Goal: Task Accomplishment & Management: Use online tool/utility

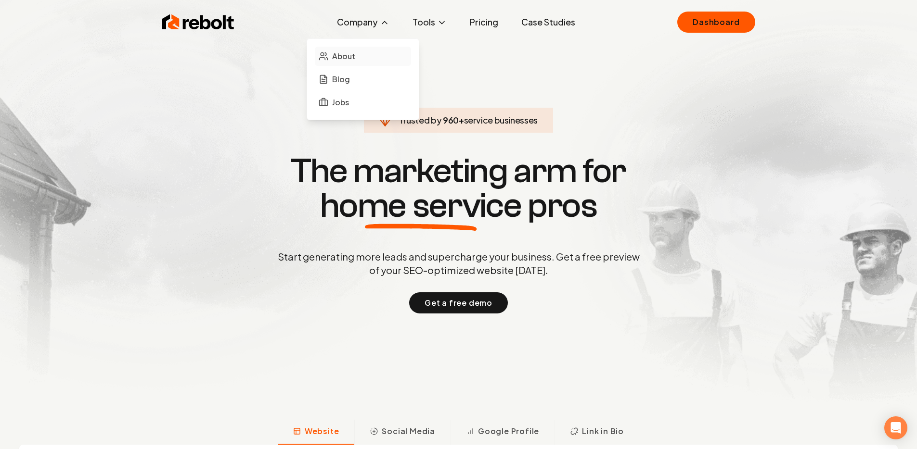
click at [361, 59] on link "About" at bounding box center [363, 56] width 96 height 19
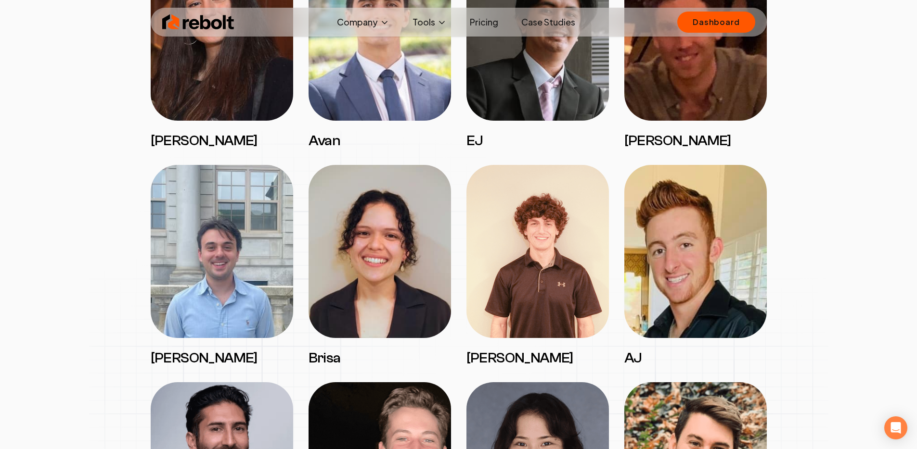
scroll to position [910, 0]
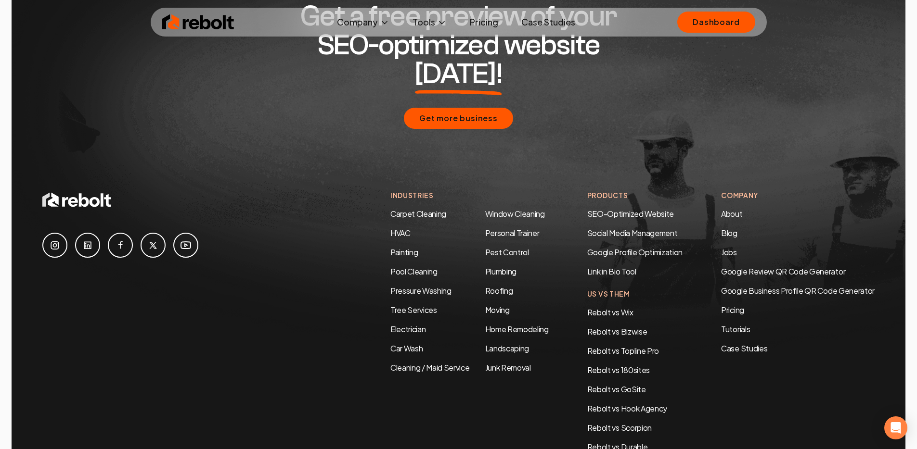
scroll to position [2963, 0]
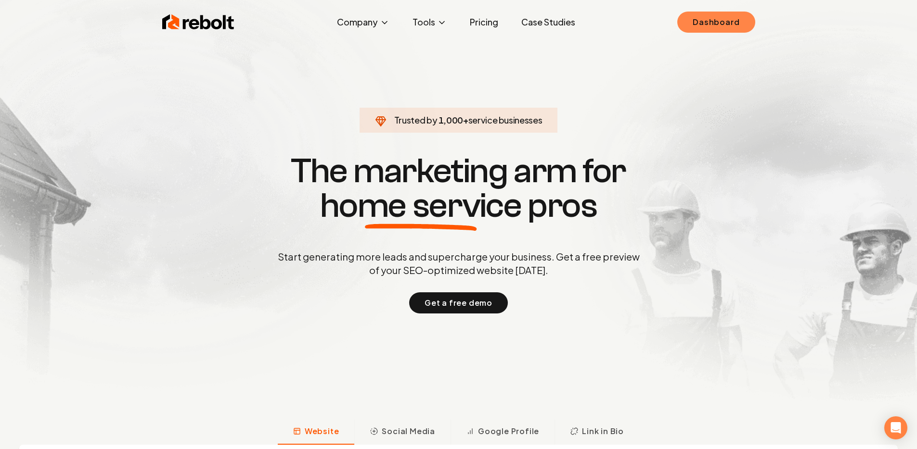
click at [726, 24] on link "Dashboard" at bounding box center [715, 22] width 77 height 21
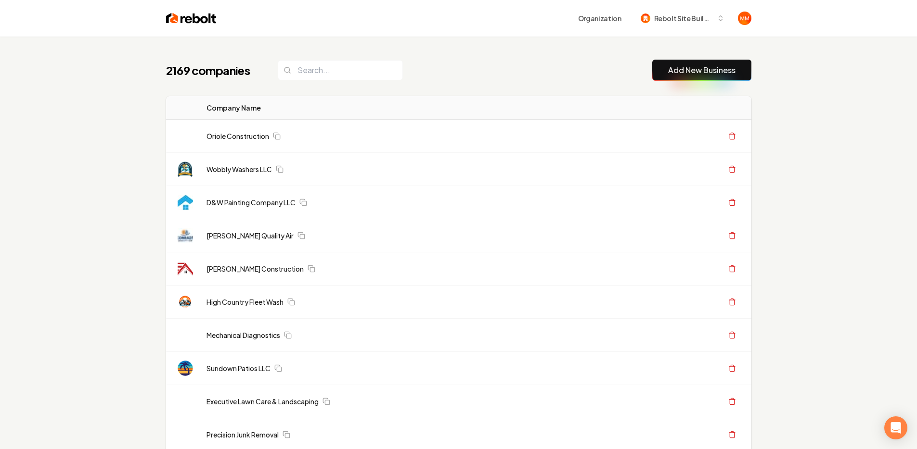
click at [679, 79] on button "Add New Business" at bounding box center [701, 70] width 99 height 21
click at [683, 70] on link "Add New Business" at bounding box center [701, 70] width 67 height 12
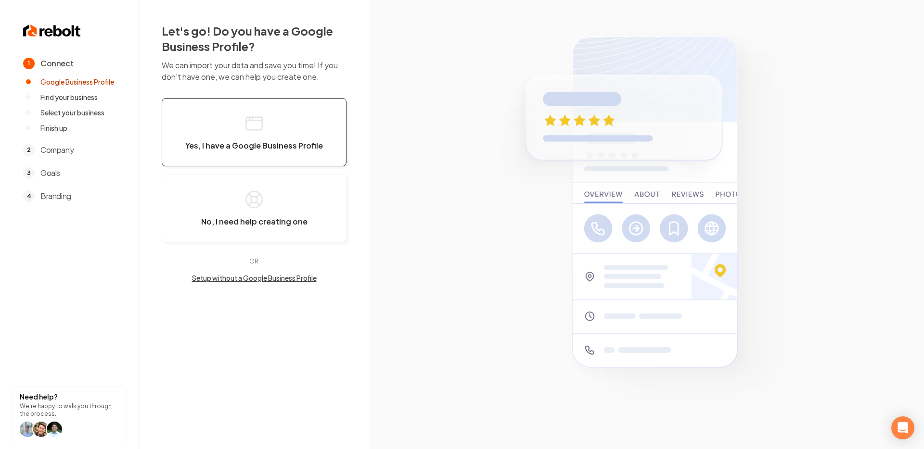
click at [247, 143] on span "Yes, I have a Google Business Profile" at bounding box center [254, 146] width 138 height 10
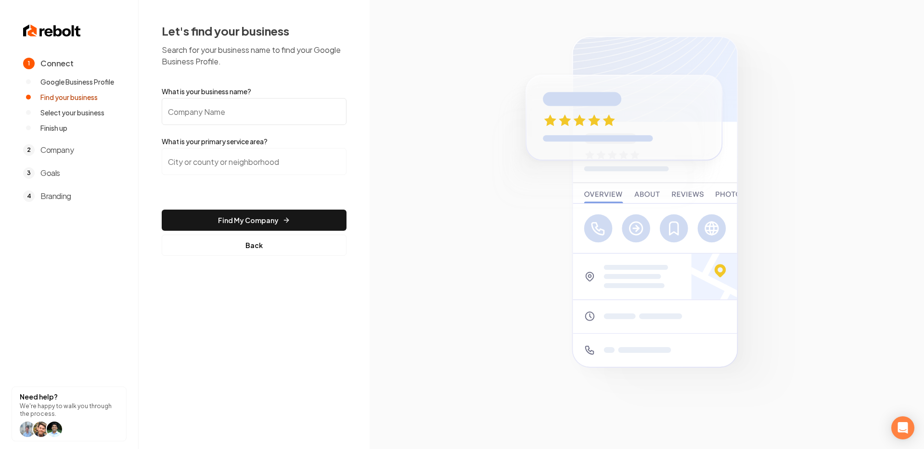
click at [276, 105] on input "What is your business name?" at bounding box center [254, 111] width 185 height 27
type input "Highline Outdoors"
click at [209, 163] on input "search" at bounding box center [254, 161] width 185 height 27
click at [296, 166] on input "search" at bounding box center [254, 161] width 185 height 27
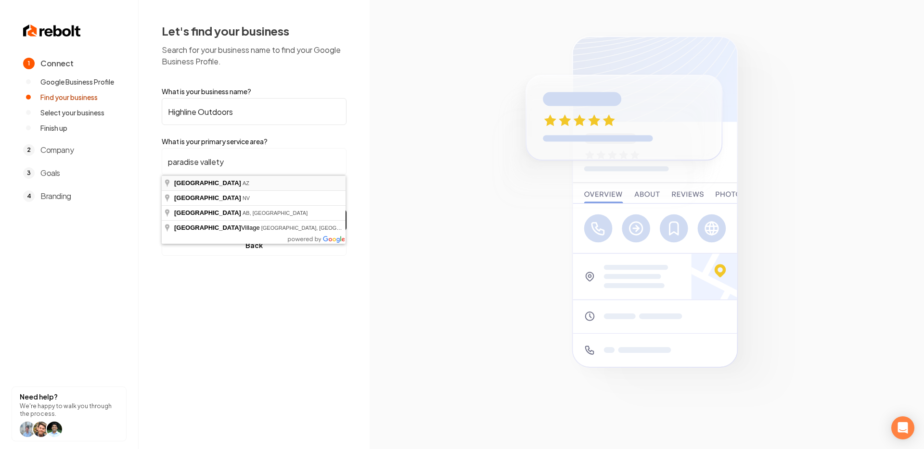
type input "[GEOGRAPHIC_DATA], [GEOGRAPHIC_DATA]"
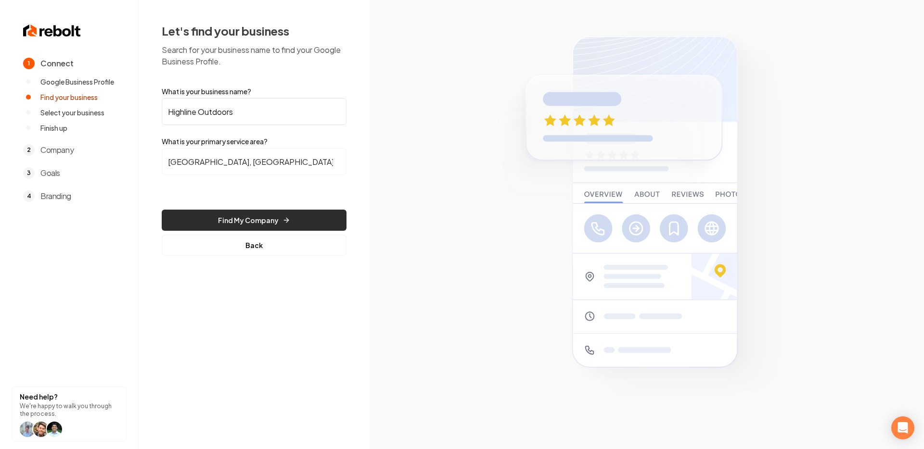
click at [270, 218] on button "Find My Company" at bounding box center [254, 220] width 185 height 21
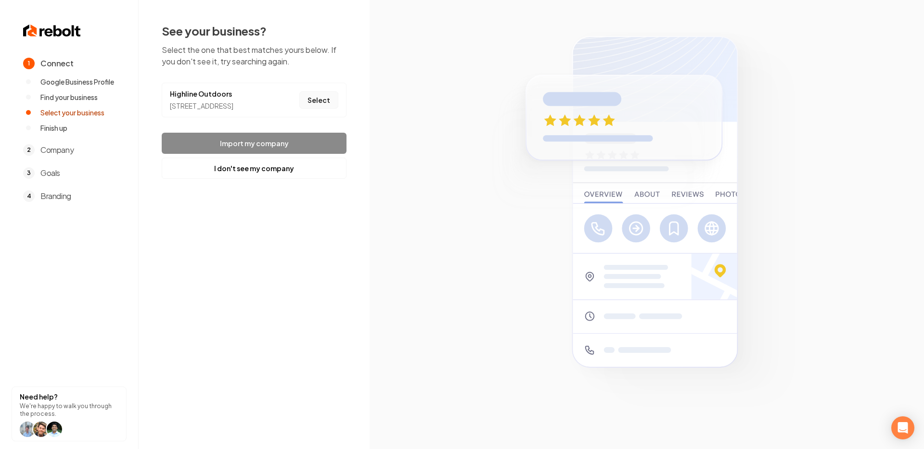
click at [315, 103] on button "Select" at bounding box center [318, 99] width 39 height 17
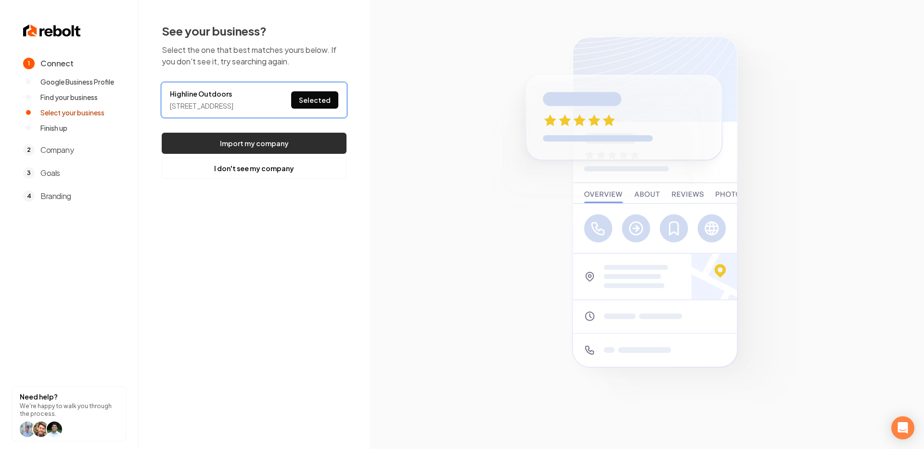
click at [230, 153] on button "Import my company" at bounding box center [254, 143] width 185 height 21
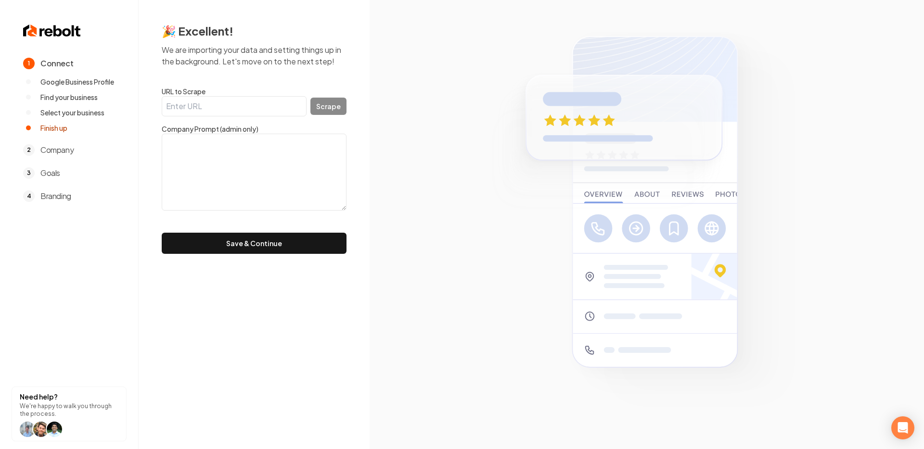
click at [220, 103] on input "URL to Scrape" at bounding box center [234, 106] width 145 height 20
paste input "[URL][DOMAIN_NAME]"
type input "[URL][DOMAIN_NAME]"
click at [323, 106] on button "Scrape" at bounding box center [328, 106] width 36 height 17
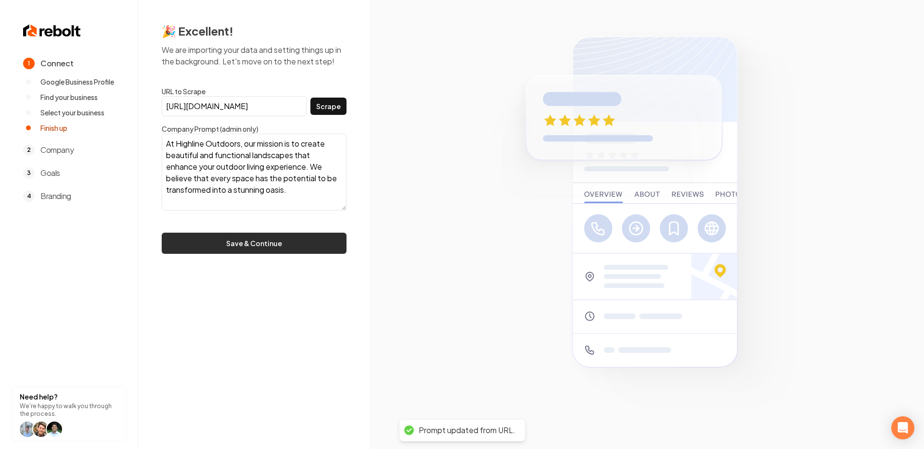
click at [227, 246] on button "Save & Continue" at bounding box center [254, 243] width 185 height 21
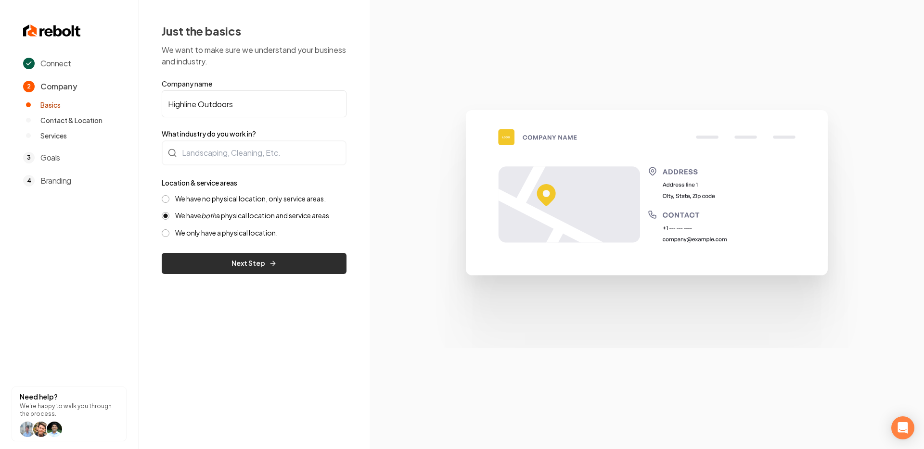
click at [278, 268] on button "Next Step" at bounding box center [254, 263] width 185 height 21
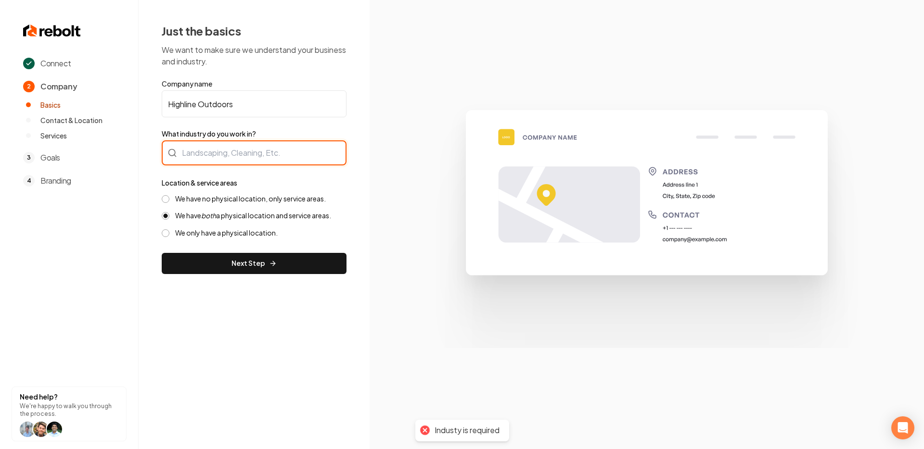
click at [259, 161] on div at bounding box center [254, 152] width 185 height 25
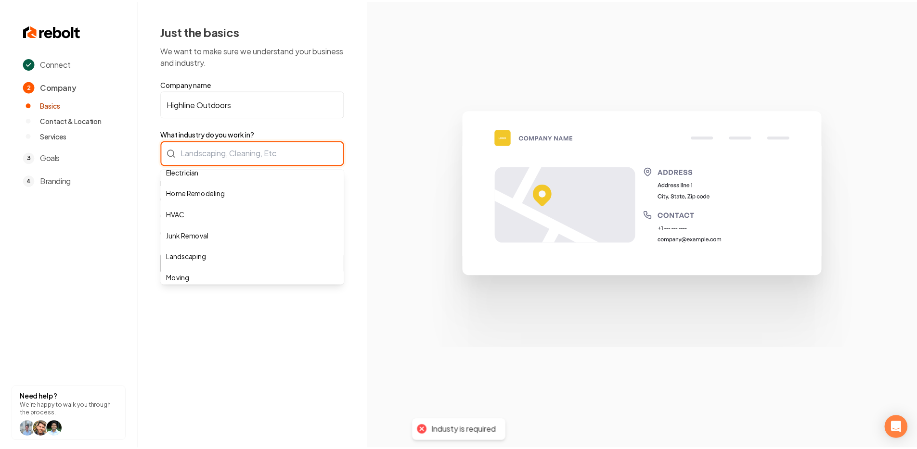
scroll to position [83, 0]
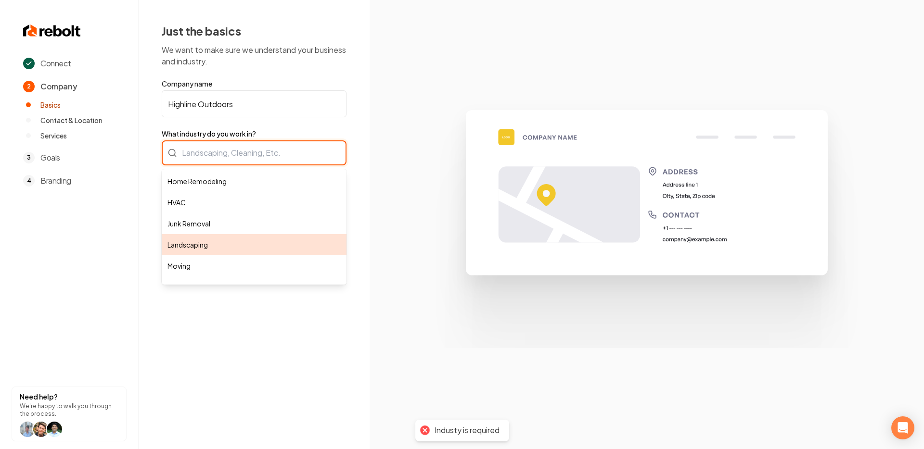
type input "Landscaping"
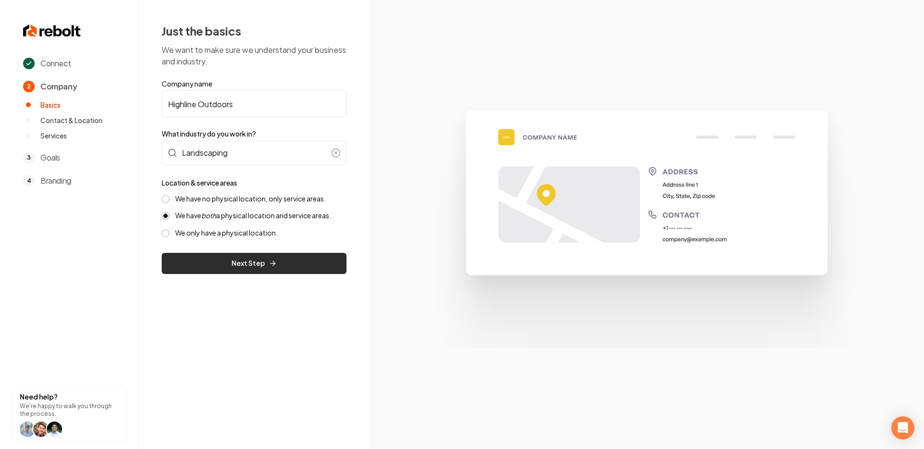
click at [258, 270] on button "Next Step" at bounding box center [254, 263] width 185 height 21
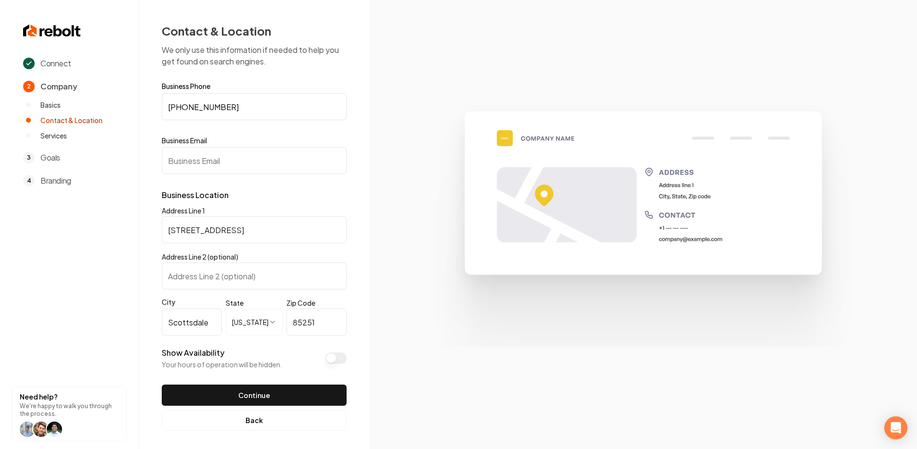
click at [287, 171] on input "Business Email" at bounding box center [254, 160] width 185 height 27
paste input "[EMAIL_ADDRESS][DOMAIN_NAME]"
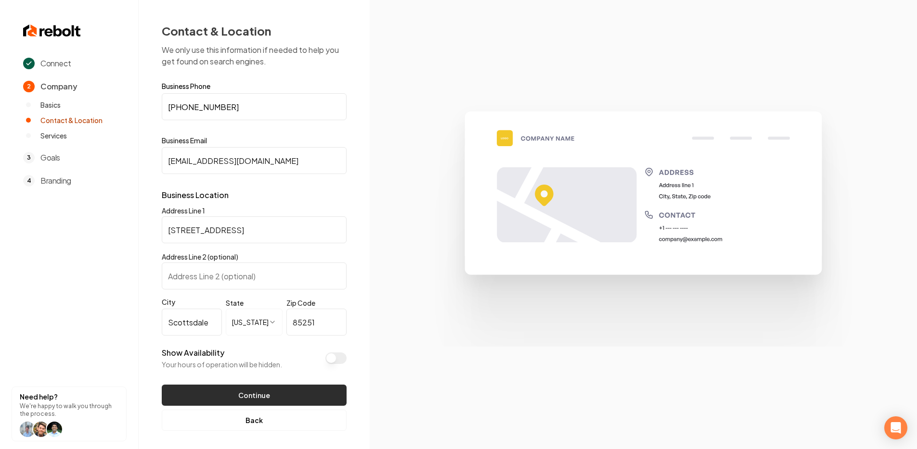
type input "[EMAIL_ADDRESS][DOMAIN_NAME]"
click at [293, 398] on button "Continue" at bounding box center [254, 395] width 185 height 21
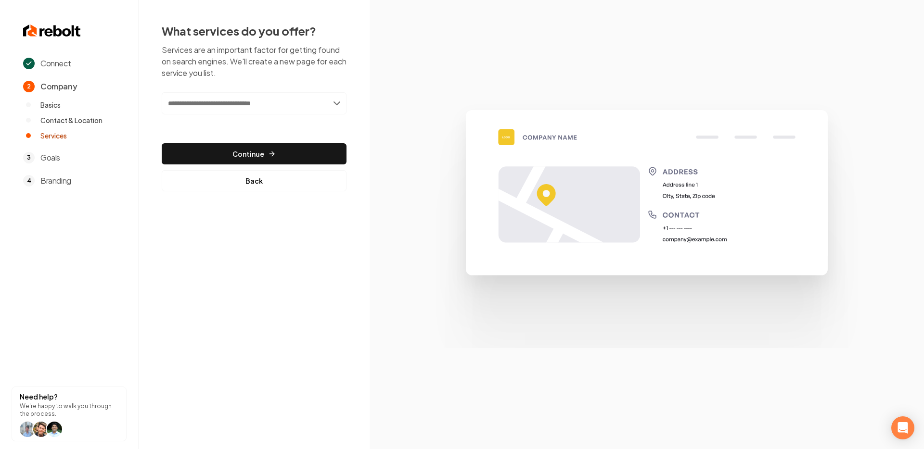
click at [300, 115] on div "Add new or select from suggestions Select a service" at bounding box center [254, 110] width 185 height 36
click at [299, 105] on input "text" at bounding box center [254, 103] width 185 height 22
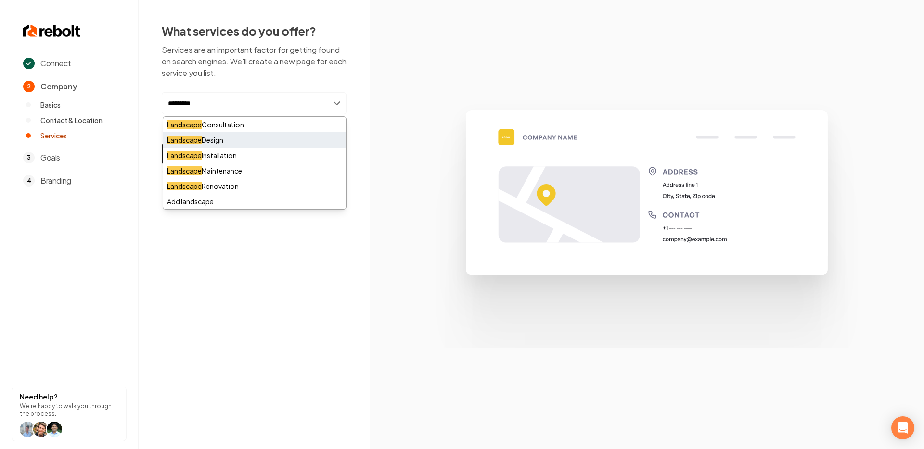
type input "*********"
click at [224, 137] on div "Landscape Design" at bounding box center [254, 139] width 183 height 15
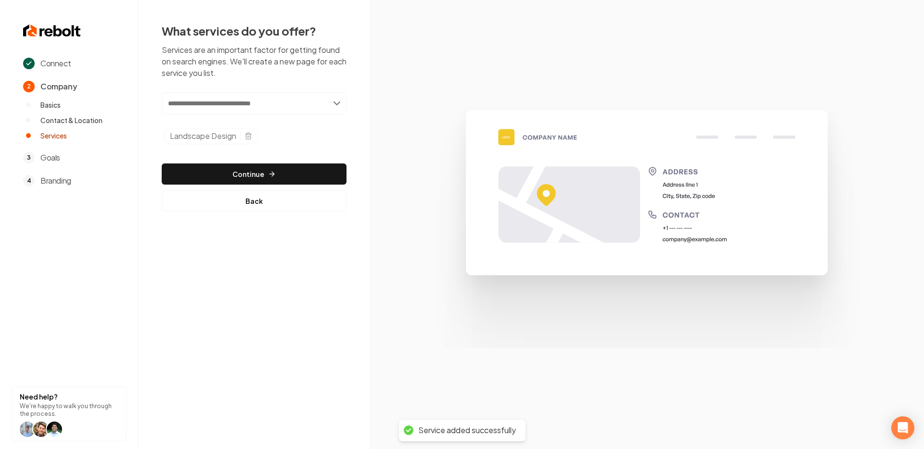
click at [256, 104] on input "text" at bounding box center [254, 103] width 185 height 22
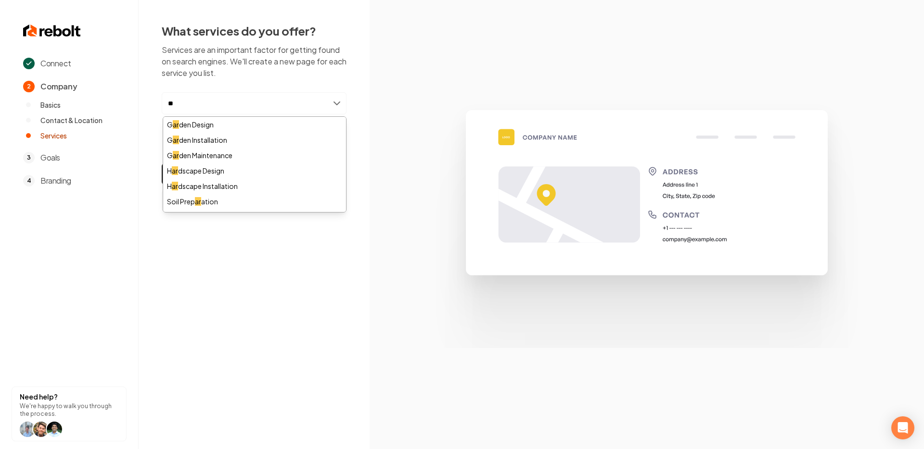
type input "*"
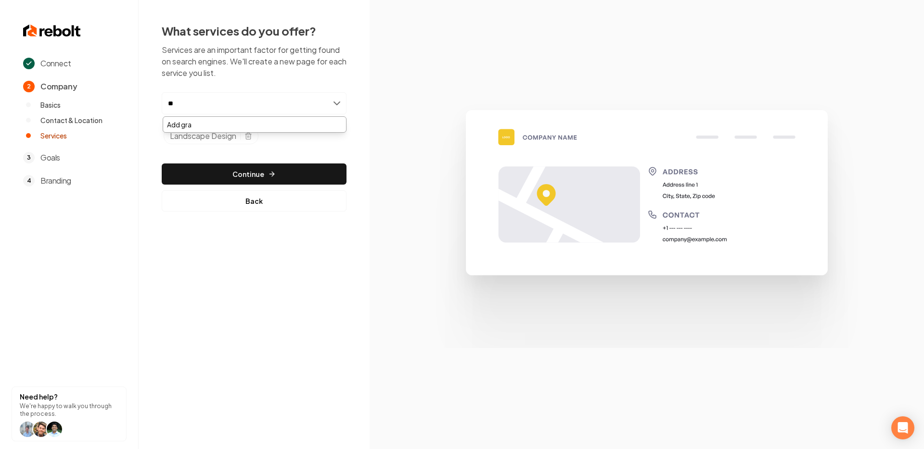
type input "*"
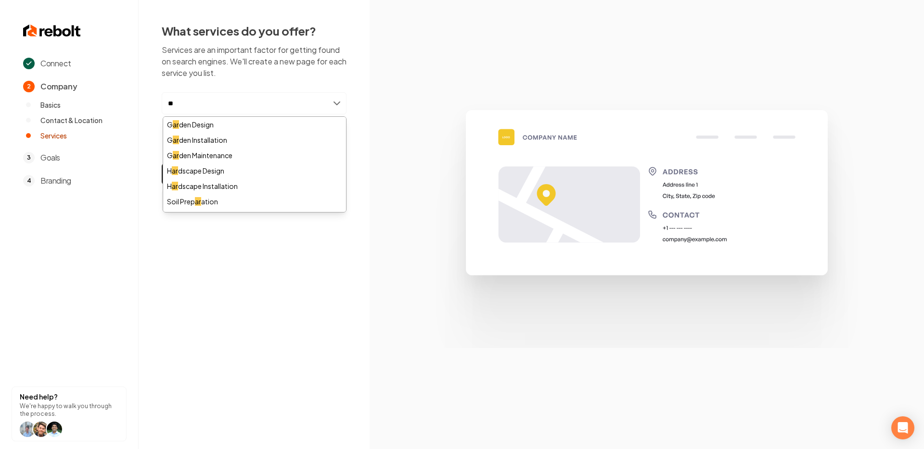
type input "*"
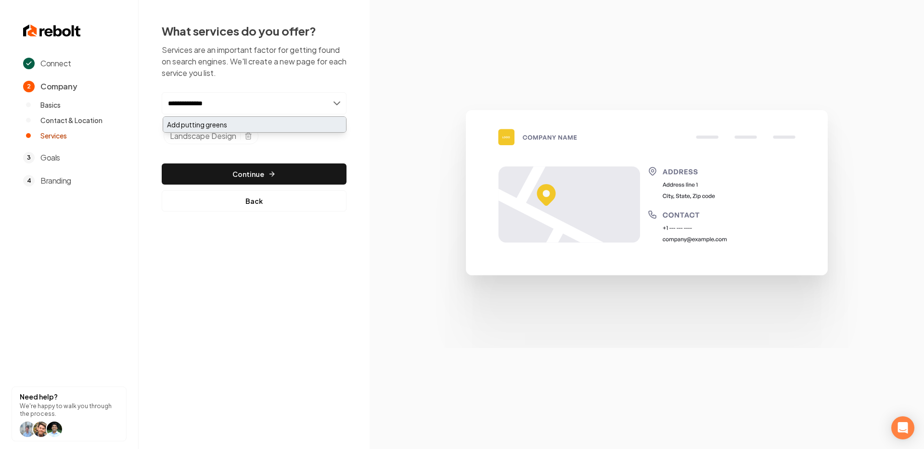
type input "**********"
click at [199, 126] on div "Add putting greens" at bounding box center [254, 124] width 183 height 15
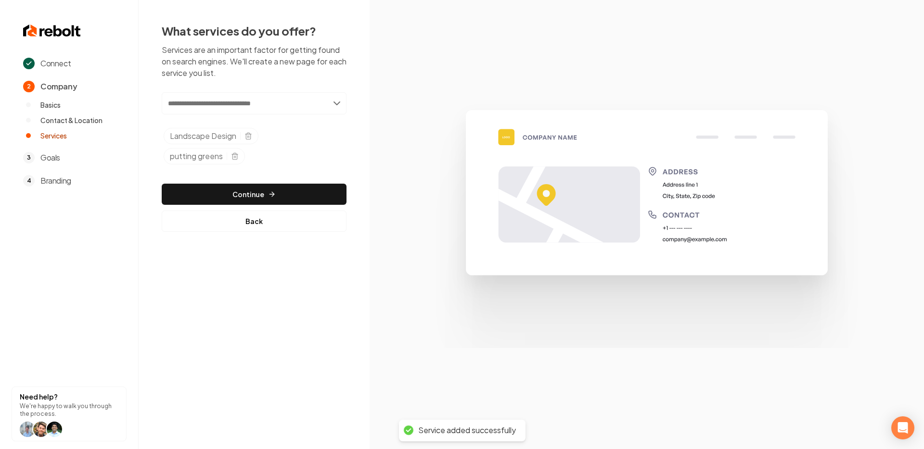
click at [251, 104] on input "text" at bounding box center [254, 103] width 185 height 22
click at [235, 156] on icon "Selected tags" at bounding box center [235, 157] width 8 height 8
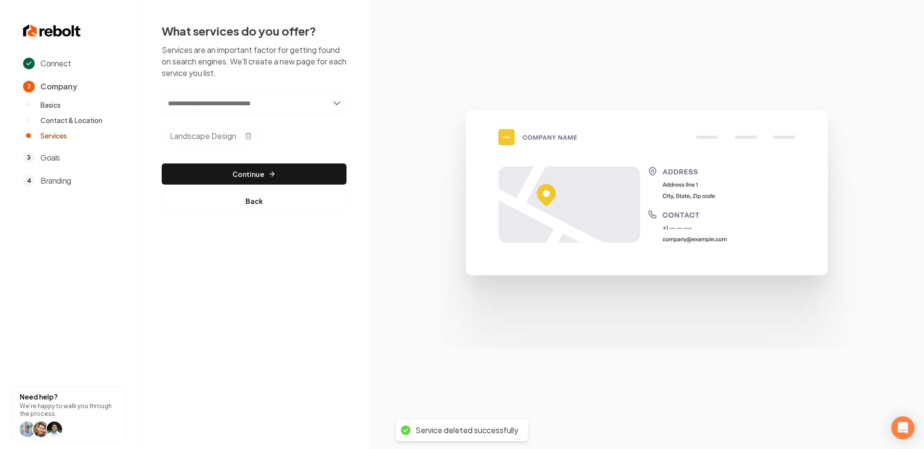
click at [277, 105] on input "text" at bounding box center [254, 103] width 185 height 22
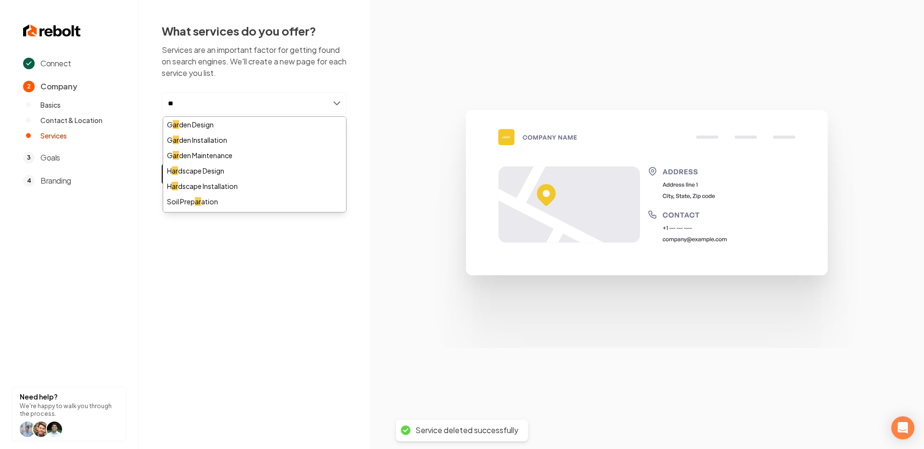
type input "*"
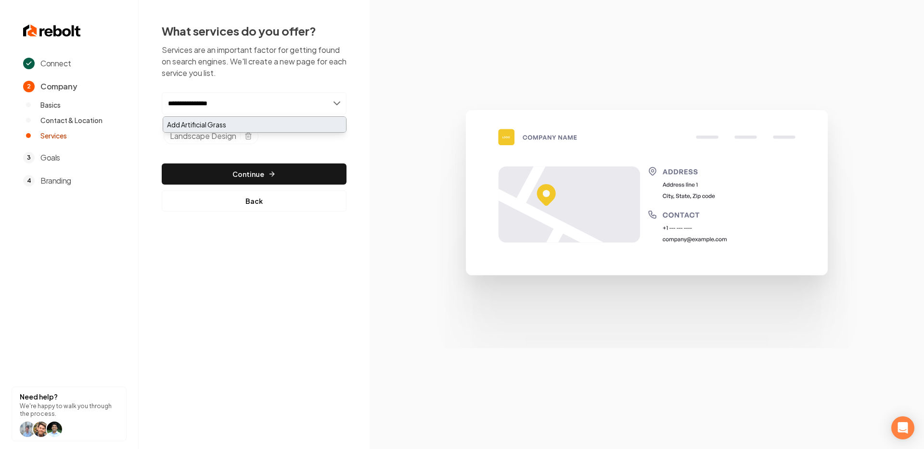
type input "**********"
click at [293, 118] on div "Add Artificial Grass" at bounding box center [254, 124] width 183 height 15
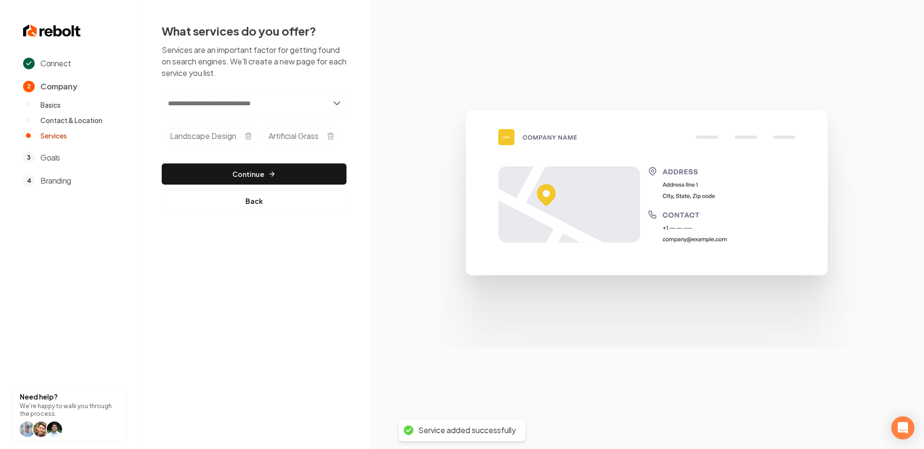
click at [248, 97] on input "text" at bounding box center [254, 103] width 185 height 22
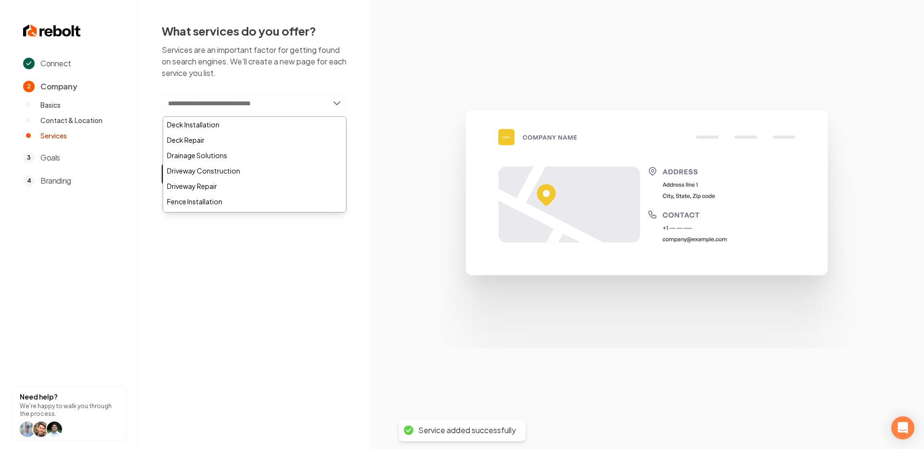
type input "*"
click at [240, 95] on input "text" at bounding box center [254, 103] width 185 height 22
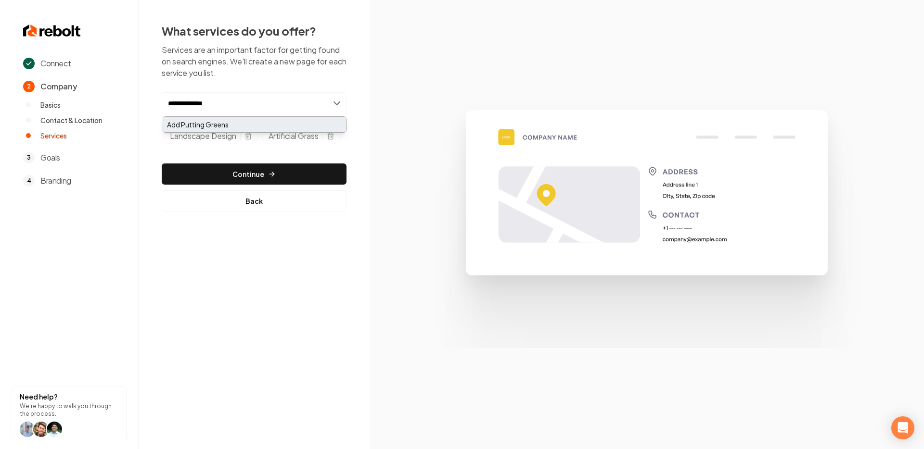
type input "**********"
click at [268, 129] on div "Add Putting Greens" at bounding box center [254, 124] width 183 height 15
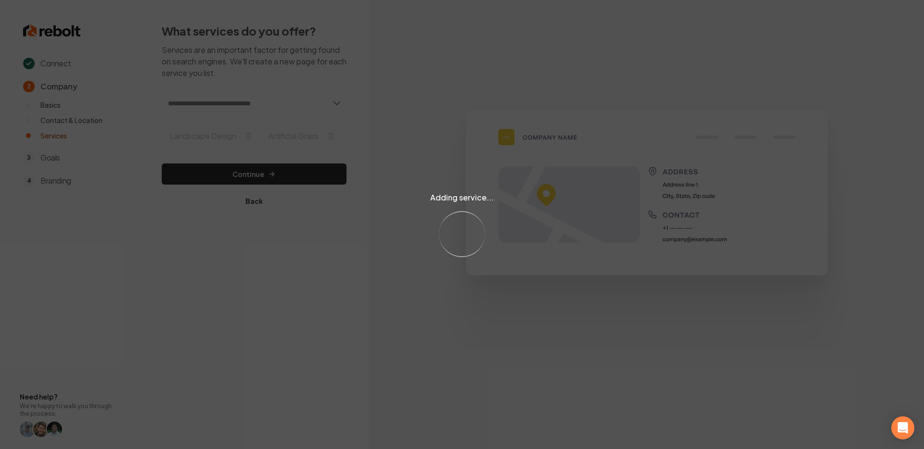
click at [237, 103] on div "Adding service... Loading..." at bounding box center [462, 224] width 924 height 449
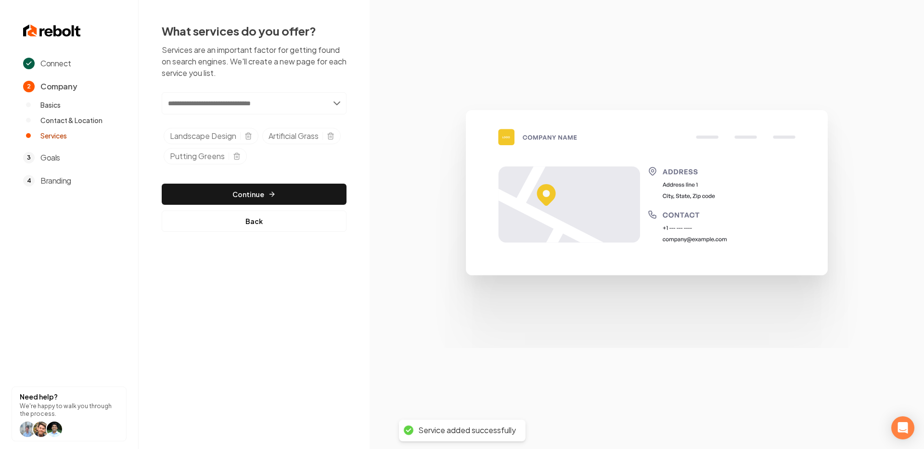
click at [237, 103] on input "text" at bounding box center [254, 103] width 185 height 22
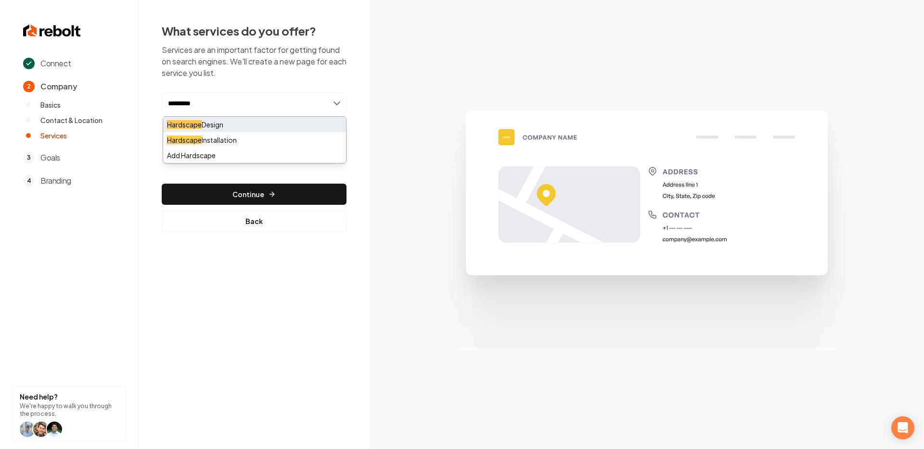
type input "*********"
click at [235, 126] on div "Hardscape Design" at bounding box center [254, 124] width 183 height 15
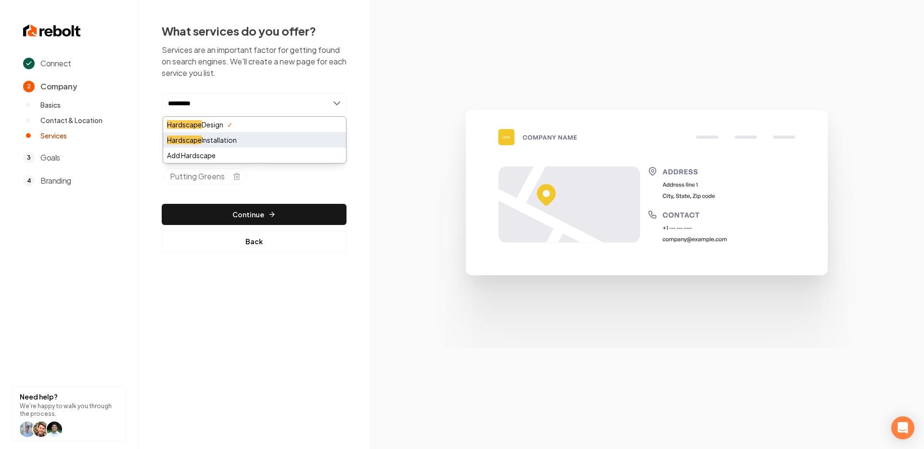
type input "*********"
click at [233, 141] on div "Hardscape Installation" at bounding box center [254, 139] width 183 height 15
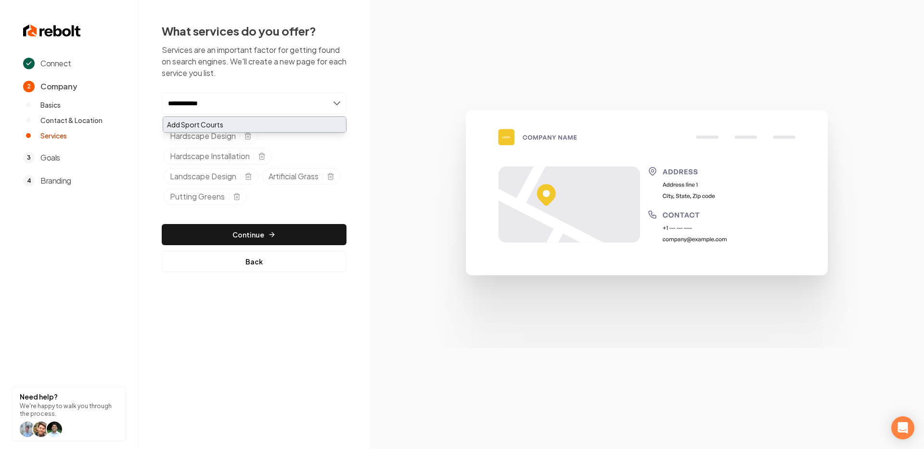
type input "**********"
click at [235, 119] on div "Add Sport Courts" at bounding box center [254, 124] width 183 height 15
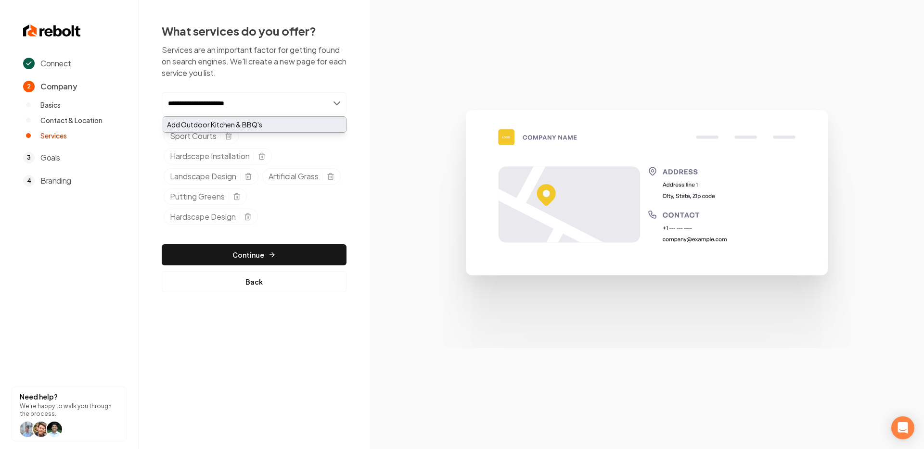
type input "**********"
click at [244, 121] on div "Add Outdoor Kitchen & BBQ's" at bounding box center [254, 124] width 183 height 15
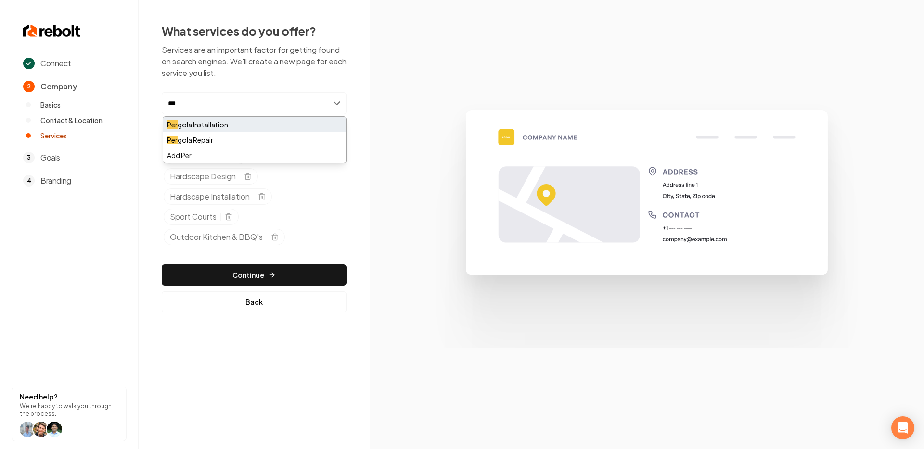
type input "***"
click at [257, 123] on div "Per gola Installation" at bounding box center [254, 124] width 183 height 15
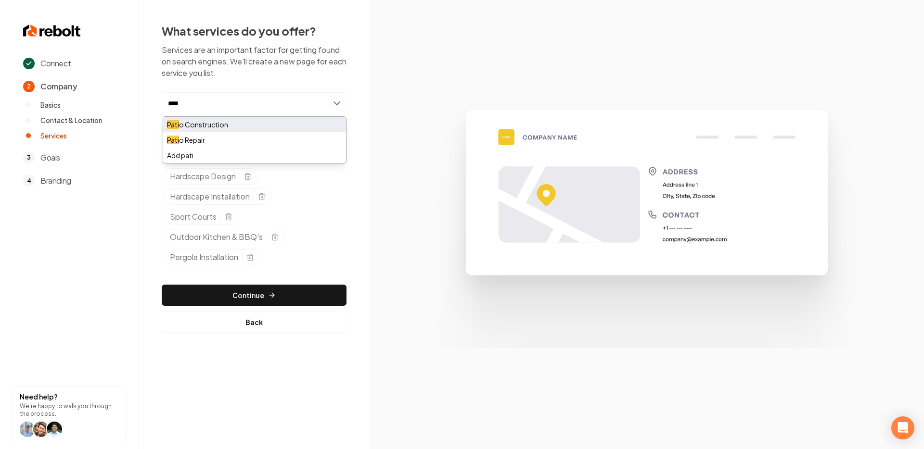
type input "****"
click at [252, 126] on div "Pati o Construction" at bounding box center [254, 124] width 183 height 15
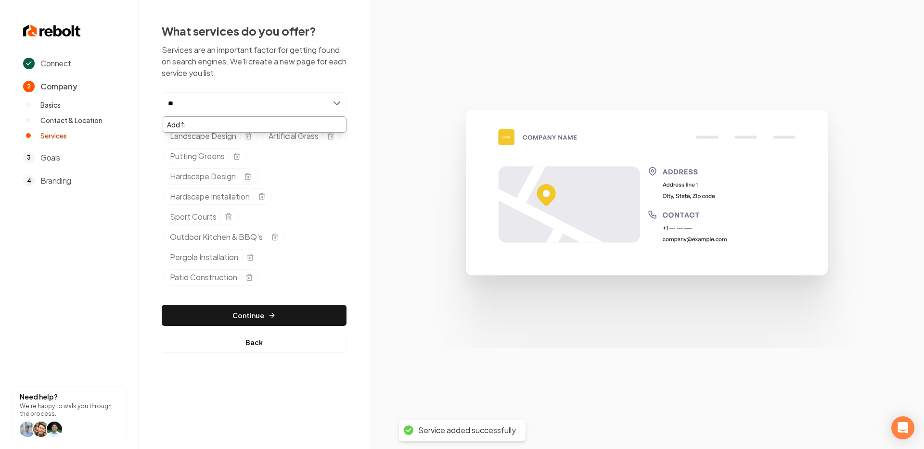
type input "*"
type input "**********"
click at [265, 127] on div "Add Fire Features" at bounding box center [254, 124] width 183 height 15
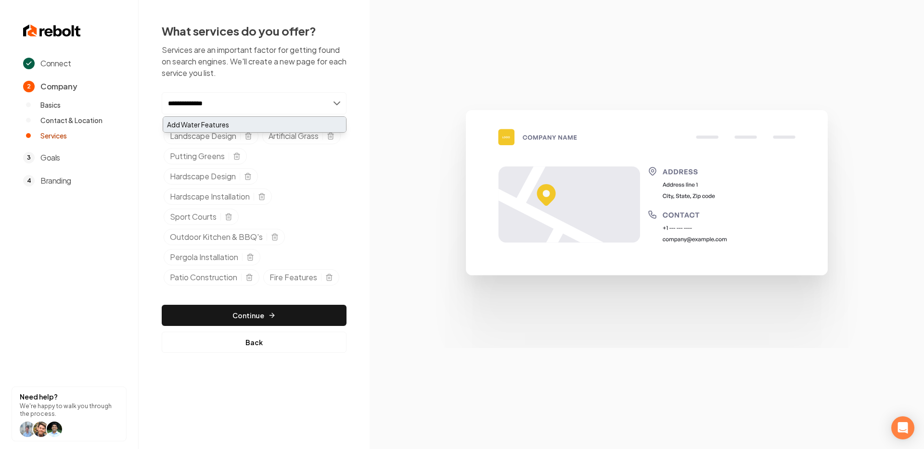
type input "**********"
click at [286, 120] on div "Add Water Features" at bounding box center [254, 124] width 183 height 15
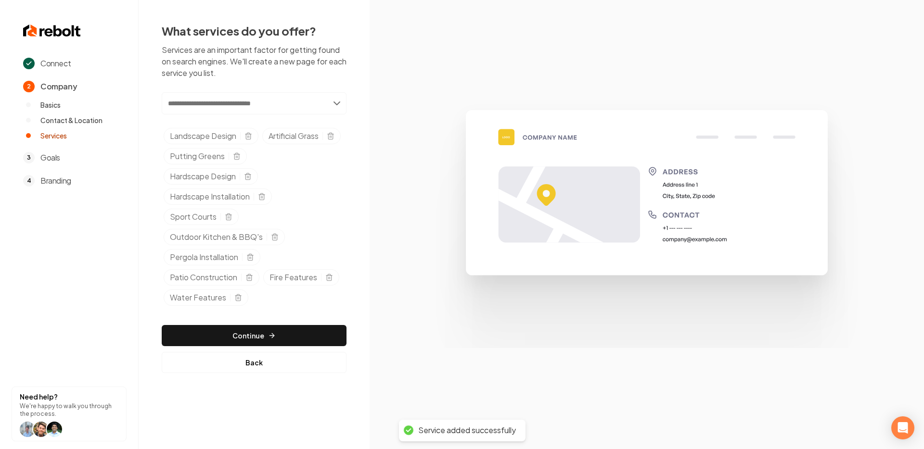
click at [253, 106] on input "text" at bounding box center [254, 103] width 185 height 22
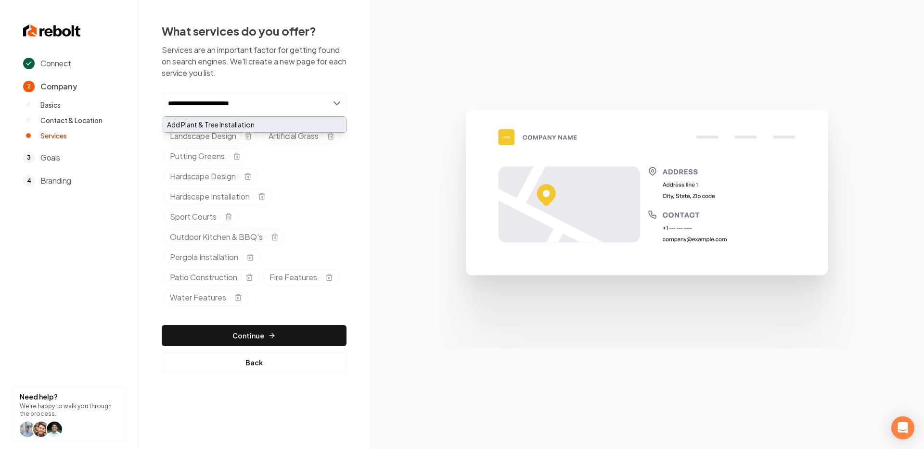
type input "**********"
click at [315, 126] on div "Add Plant & Tree Installation" at bounding box center [254, 124] width 183 height 15
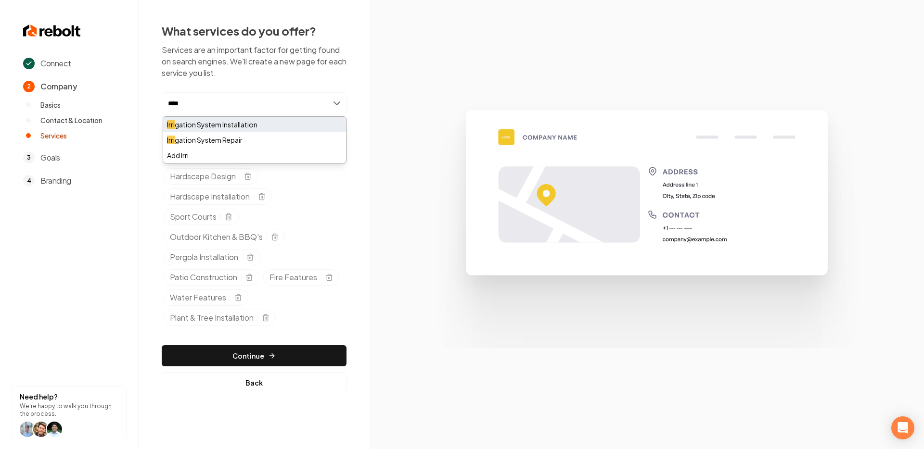
type input "****"
click at [290, 131] on div "Irri gation System Installation" at bounding box center [254, 124] width 183 height 15
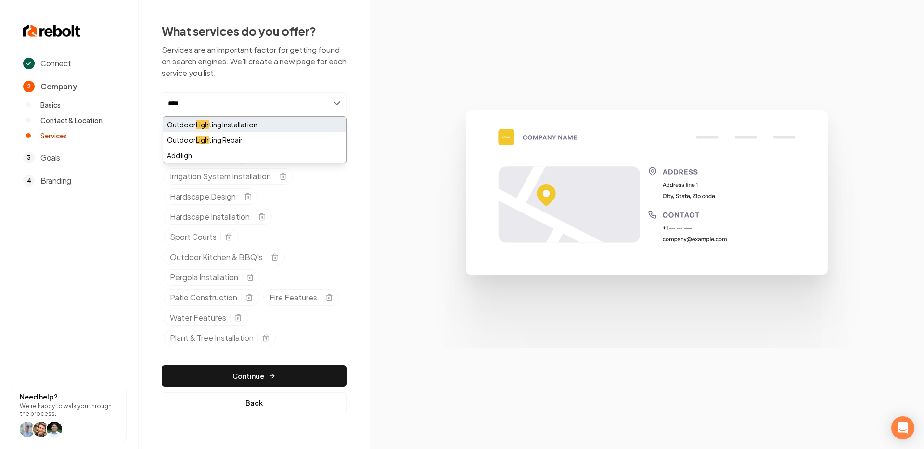
type input "****"
click at [277, 122] on div "Outdoor Ligh ting Installation" at bounding box center [254, 124] width 183 height 15
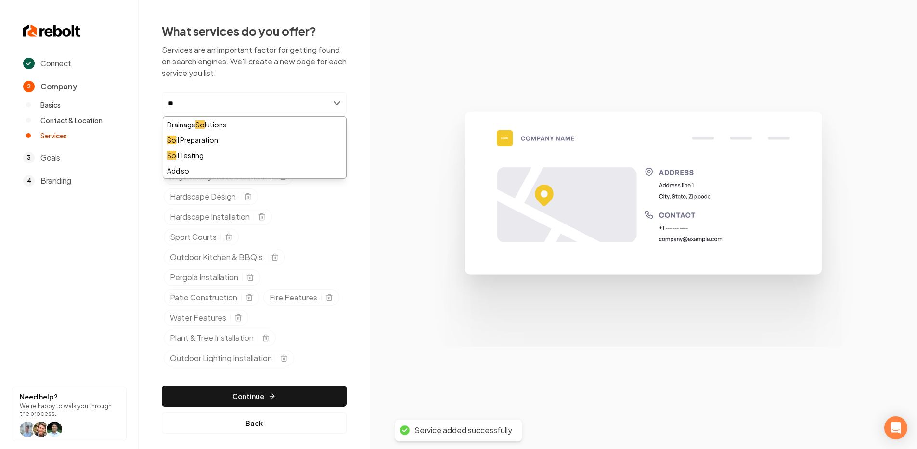
type input "*"
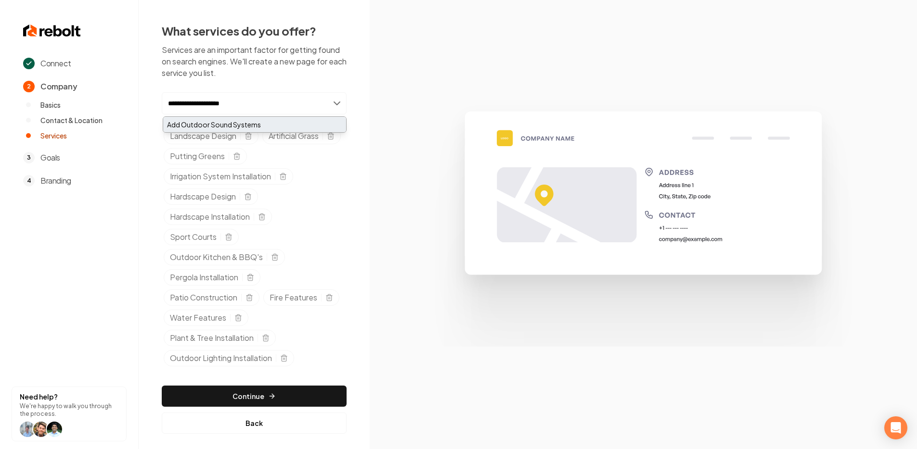
type input "**********"
click at [286, 122] on div "Add Outdoor Sound Systems" at bounding box center [254, 124] width 183 height 15
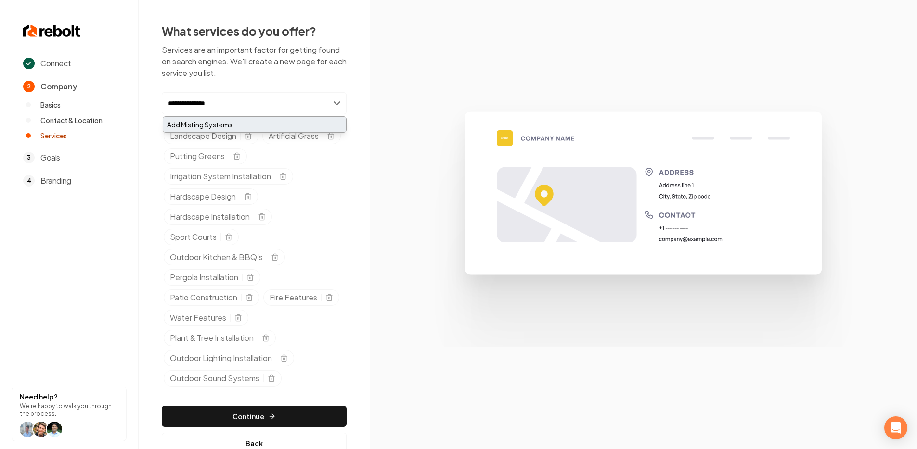
type input "**********"
click at [236, 124] on div "Add Misting Systems" at bounding box center [254, 124] width 183 height 15
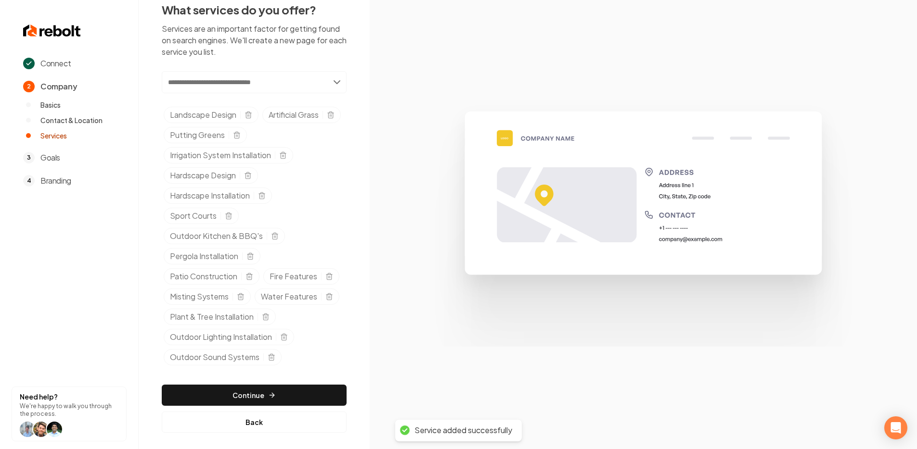
scroll to position [28, 0]
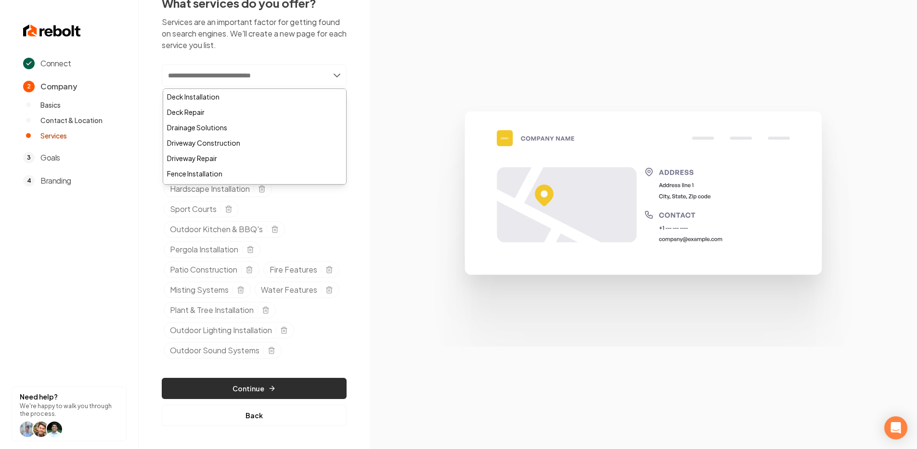
click at [278, 389] on button "Continue" at bounding box center [254, 388] width 185 height 21
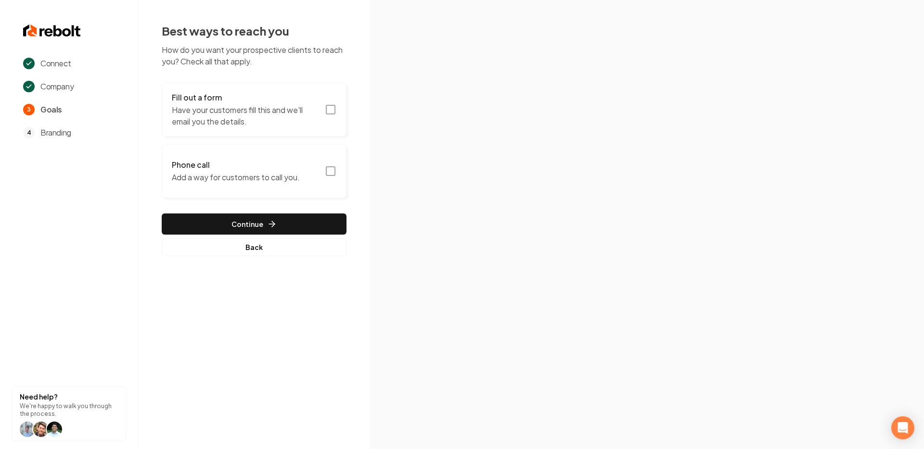
click at [327, 108] on icon "button" at bounding box center [331, 110] width 12 height 12
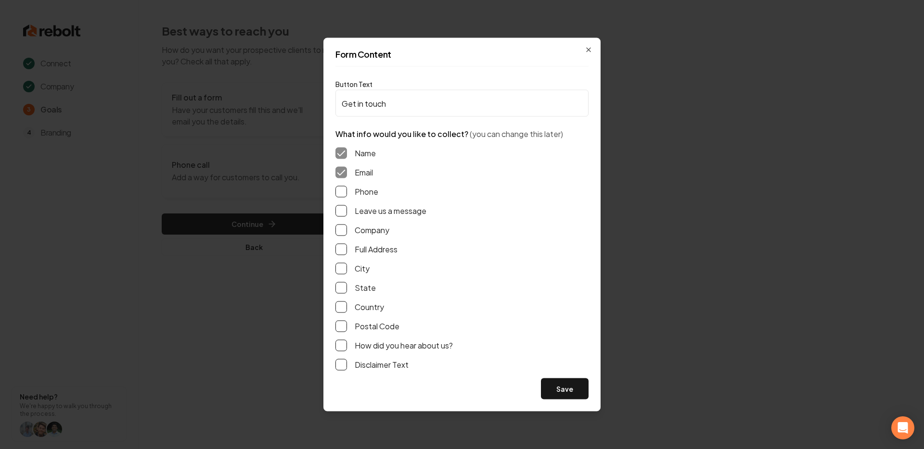
click at [363, 191] on label "Phone" at bounding box center [367, 192] width 24 height 12
click at [347, 191] on button "Phone" at bounding box center [341, 192] width 12 height 12
click at [344, 216] on button "Leave us a message" at bounding box center [341, 211] width 12 height 12
click at [573, 392] on button "Save" at bounding box center [565, 389] width 48 height 21
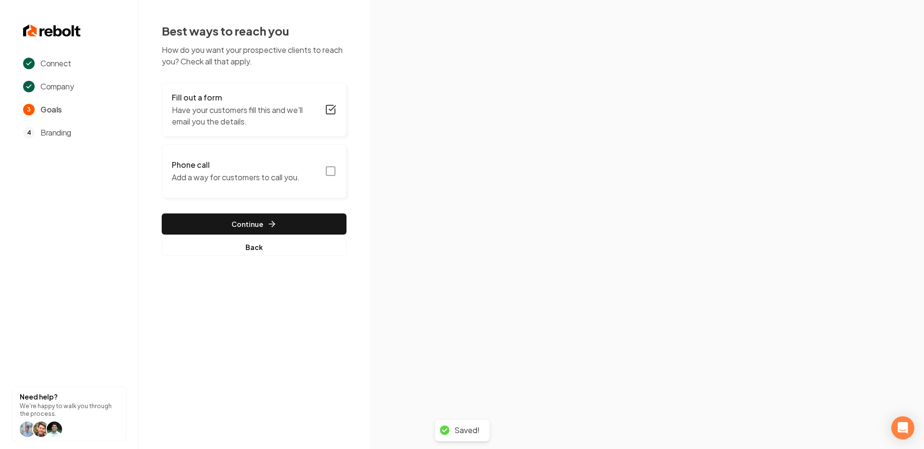
click at [315, 166] on button "Phone call Add a way for customers to call you." at bounding box center [254, 171] width 185 height 54
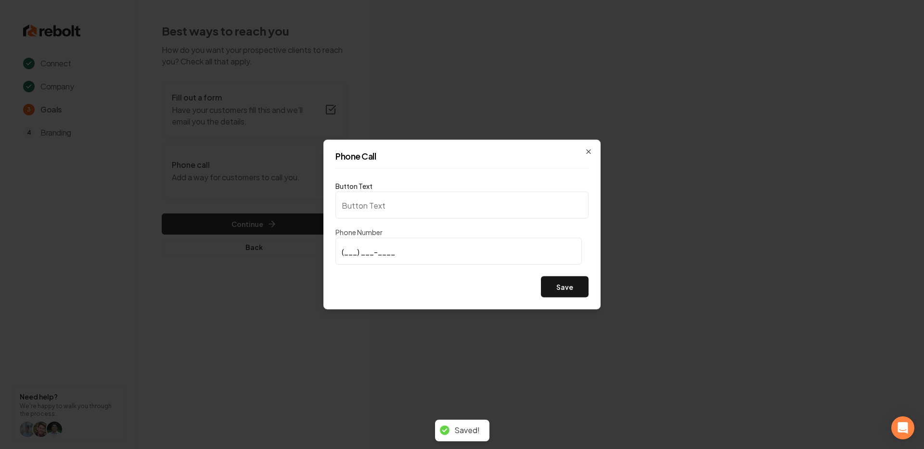
type input "Call us"
type input "[PHONE_NUMBER]"
click at [569, 293] on button "Save" at bounding box center [565, 287] width 48 height 21
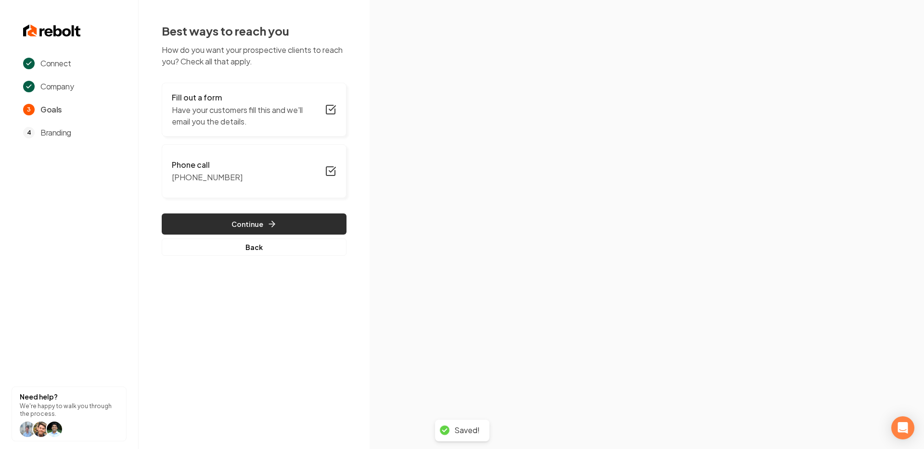
click at [299, 226] on button "Continue" at bounding box center [254, 224] width 185 height 21
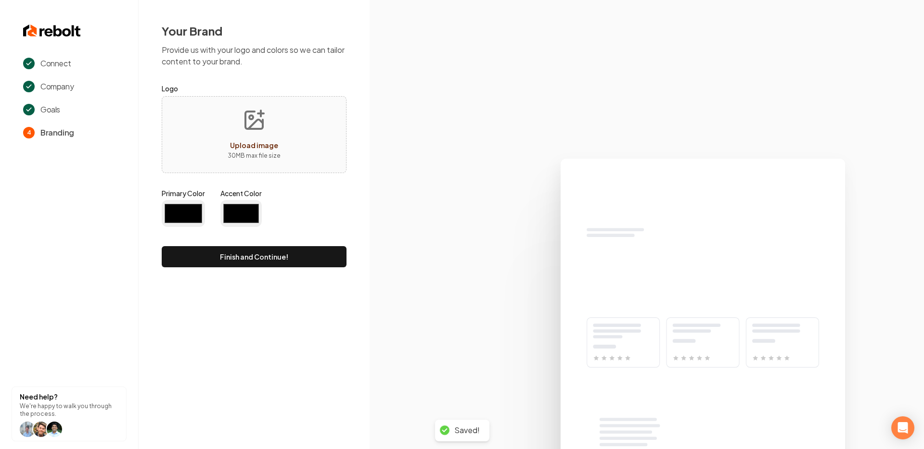
type input "#194d33"
type input "#70be00"
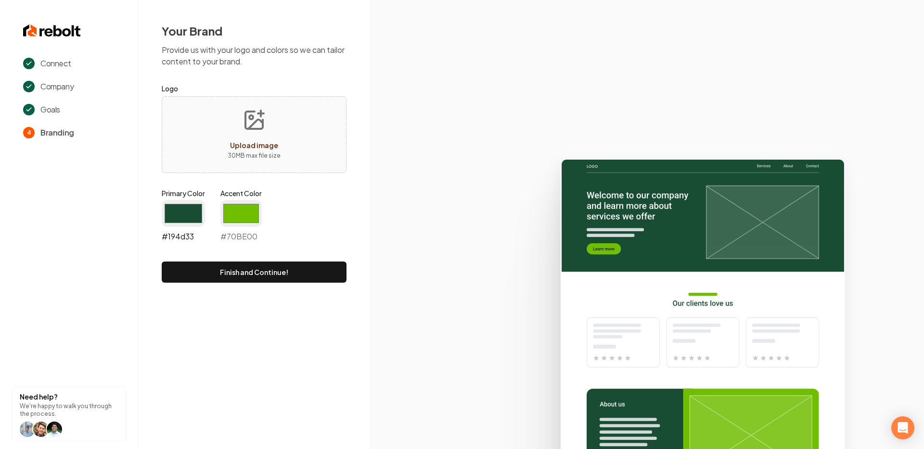
click at [167, 212] on input "#194d33" at bounding box center [183, 213] width 43 height 27
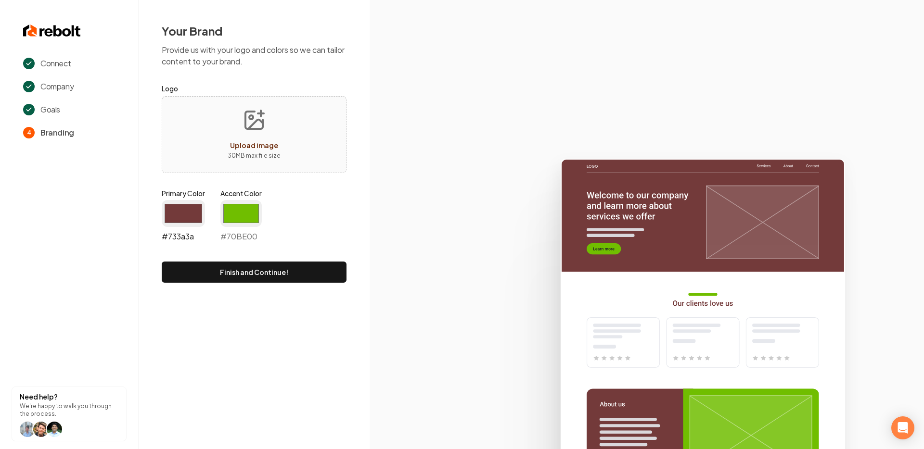
click at [192, 214] on input "#733a3a" at bounding box center [183, 213] width 43 height 27
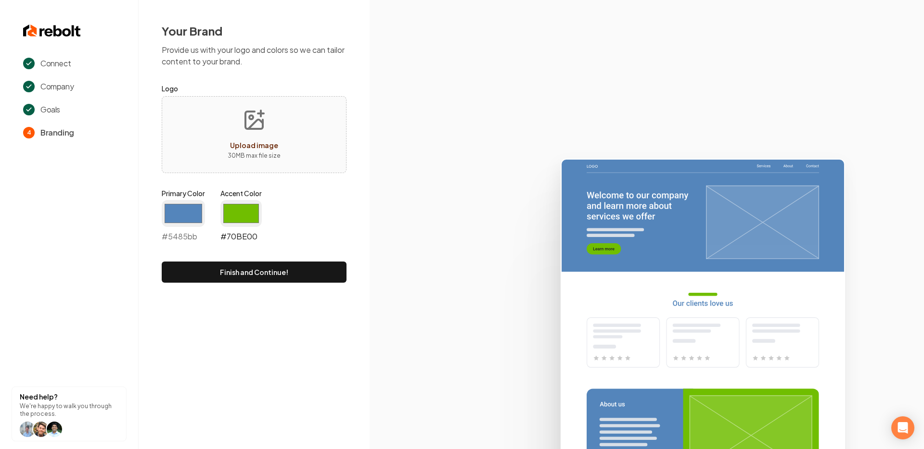
type input "#5485bb"
click at [250, 214] on input "#70be00" at bounding box center [240, 213] width 41 height 27
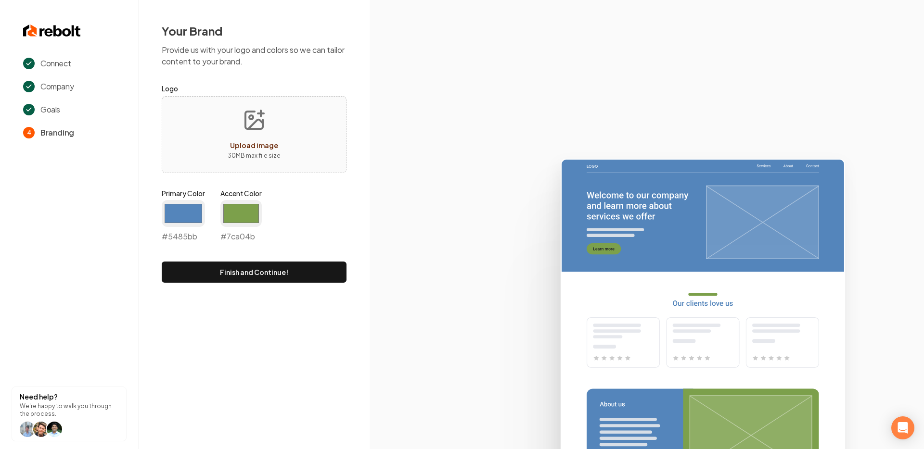
type input "#7ca04b"
click at [411, 181] on icon at bounding box center [646, 300] width 554 height 299
click at [315, 140] on div "Upload image 30 MB max file size" at bounding box center [254, 134] width 185 height 77
type input "**********"
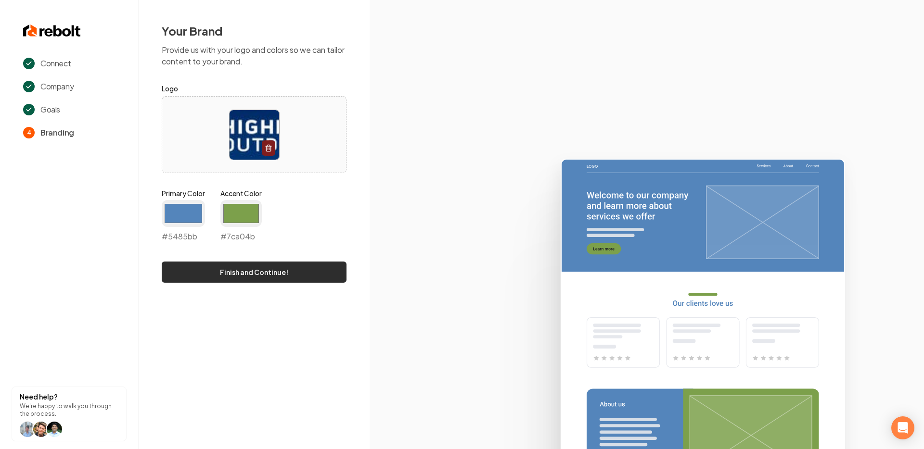
click at [268, 263] on button "Finish and Continue!" at bounding box center [254, 272] width 185 height 21
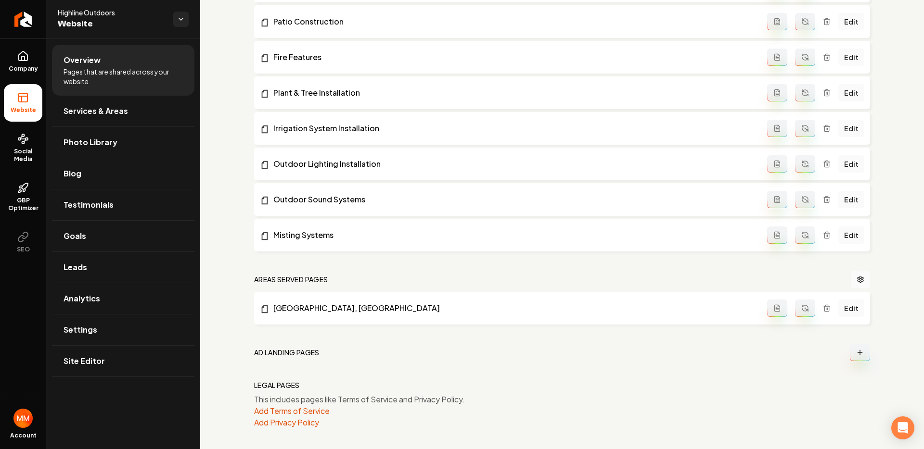
scroll to position [784, 0]
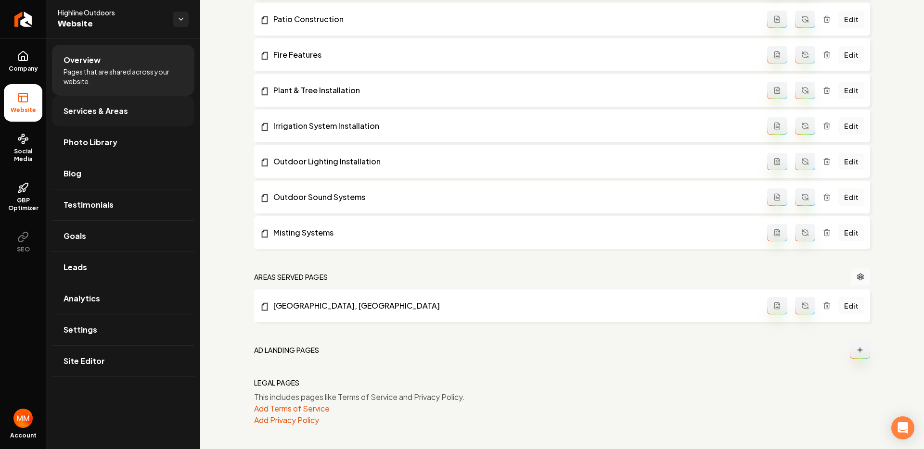
click at [115, 106] on span "Services & Areas" at bounding box center [96, 111] width 64 height 12
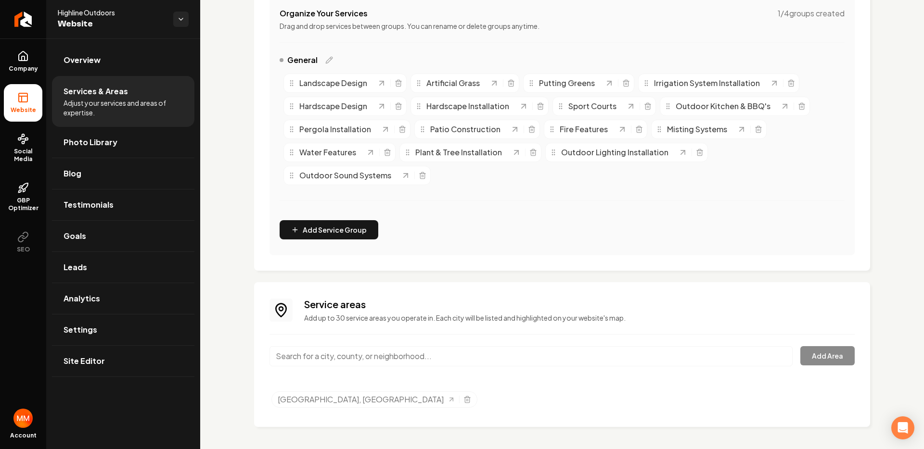
scroll to position [197, 0]
click at [697, 355] on input "Main content area" at bounding box center [530, 355] width 523 height 20
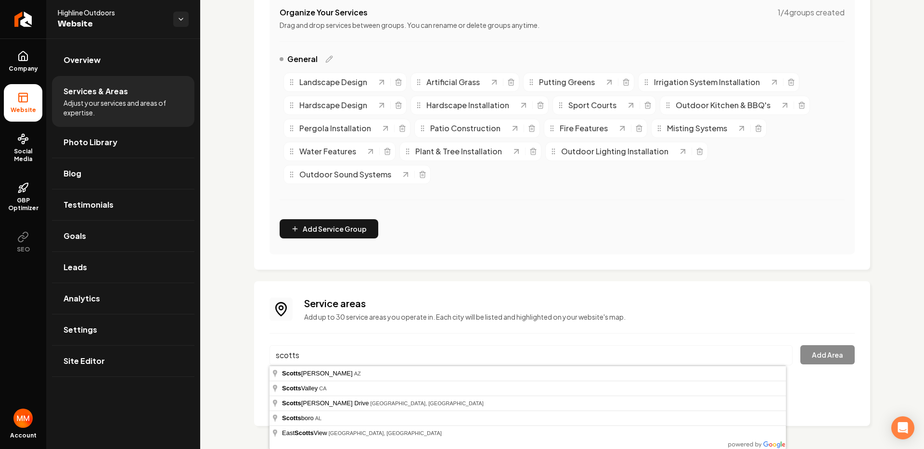
type input "Scottsdale, [GEOGRAPHIC_DATA]"
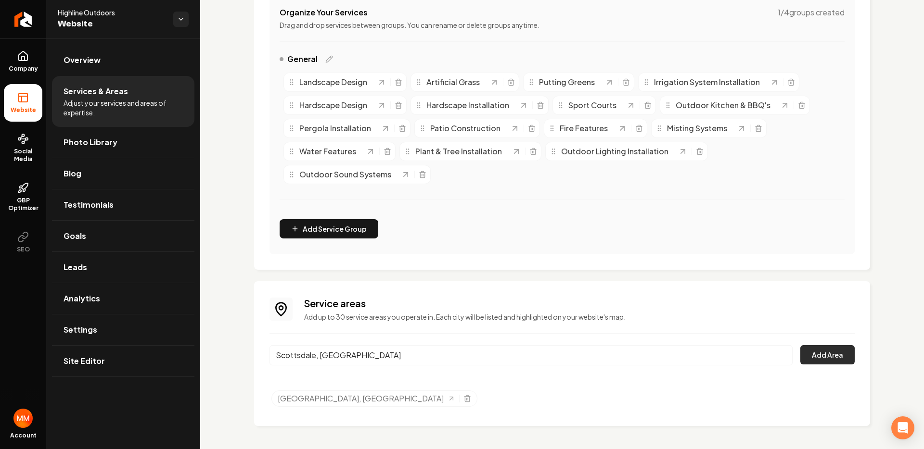
click at [812, 362] on button "Add Area" at bounding box center [827, 354] width 54 height 19
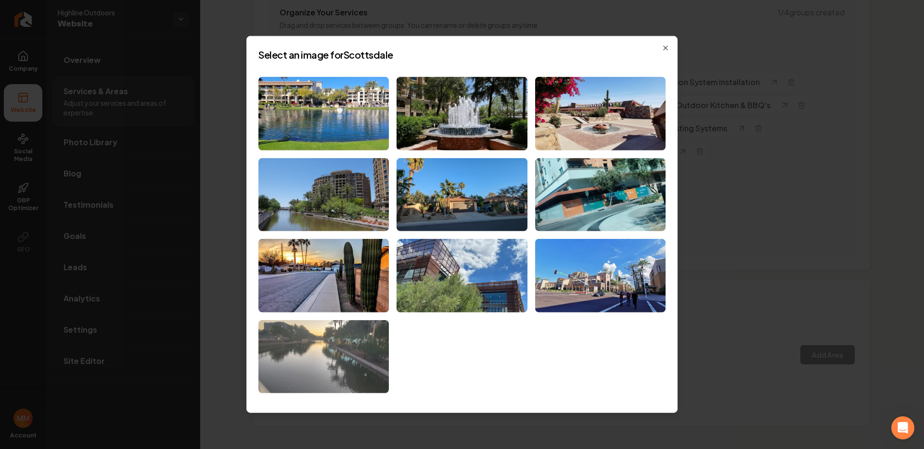
click at [337, 341] on img at bounding box center [323, 357] width 130 height 74
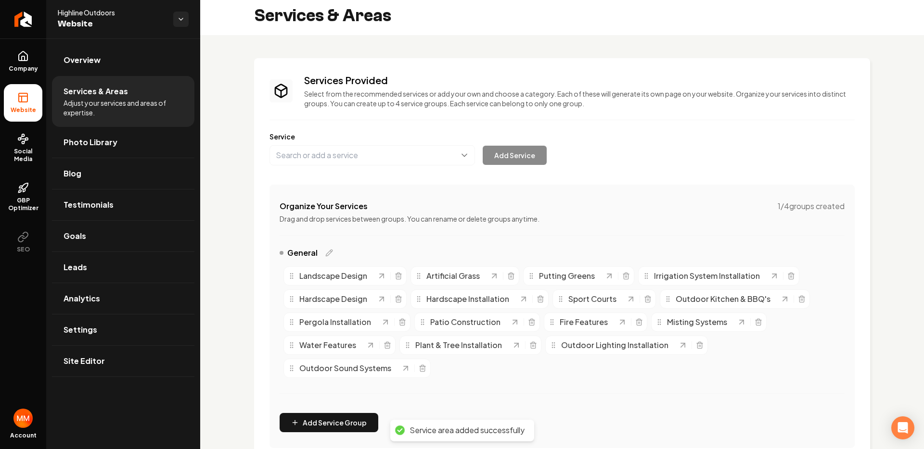
scroll to position [0, 0]
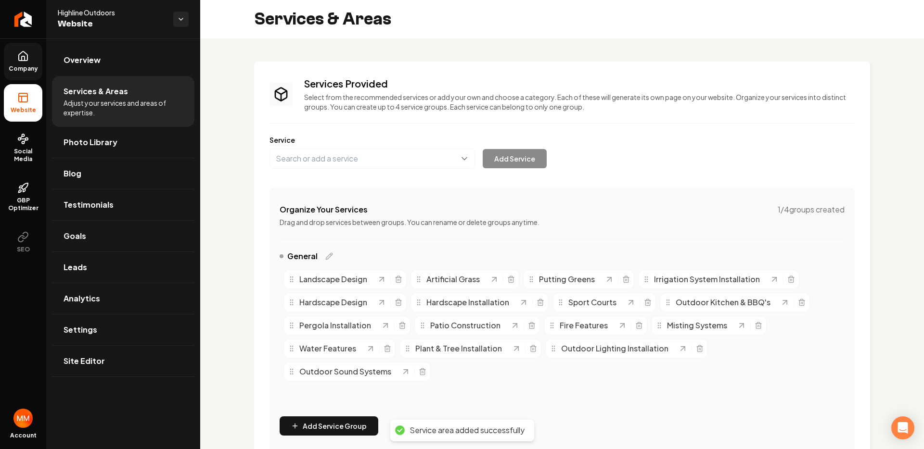
click at [32, 58] on link "Company" at bounding box center [23, 62] width 38 height 38
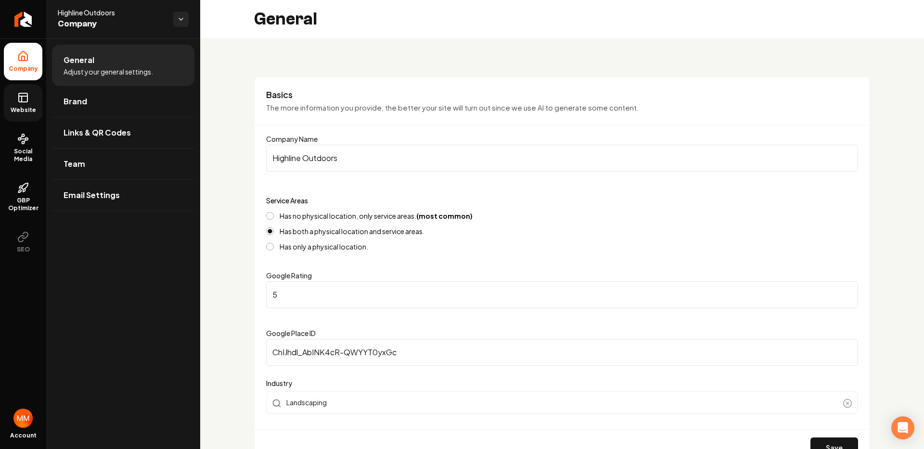
click at [35, 107] on span "Website" at bounding box center [23, 110] width 33 height 8
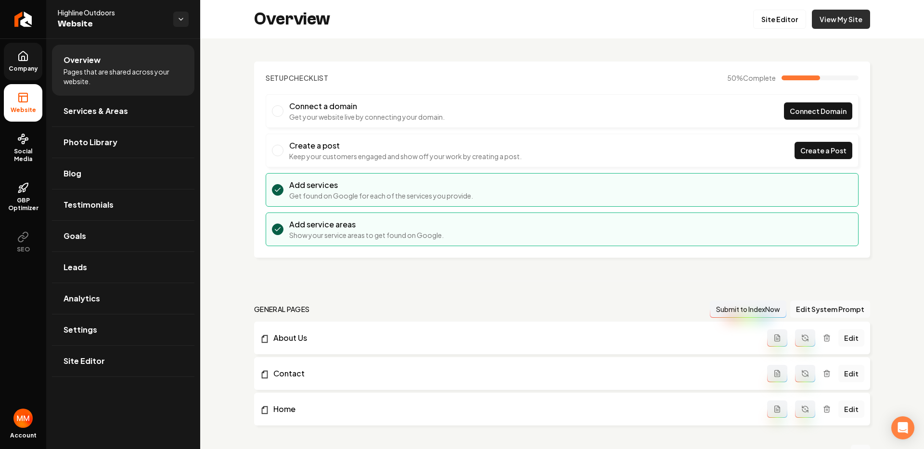
click at [840, 18] on link "View My Site" at bounding box center [841, 19] width 58 height 19
click at [133, 103] on link "Services & Areas" at bounding box center [123, 111] width 142 height 31
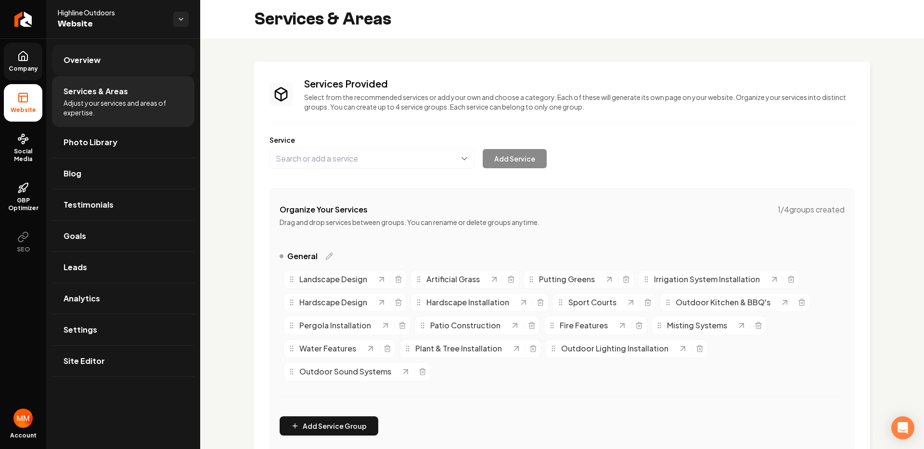
click at [137, 71] on link "Overview" at bounding box center [123, 60] width 142 height 31
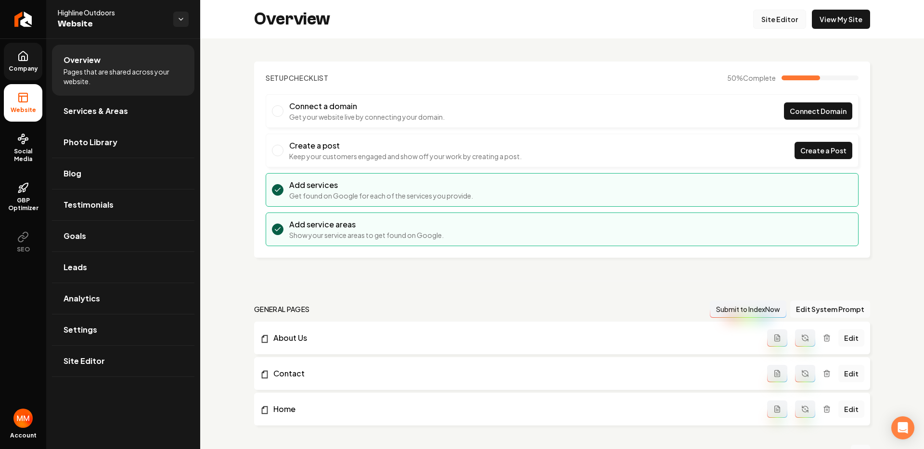
click at [754, 21] on link "Site Editor" at bounding box center [779, 19] width 53 height 19
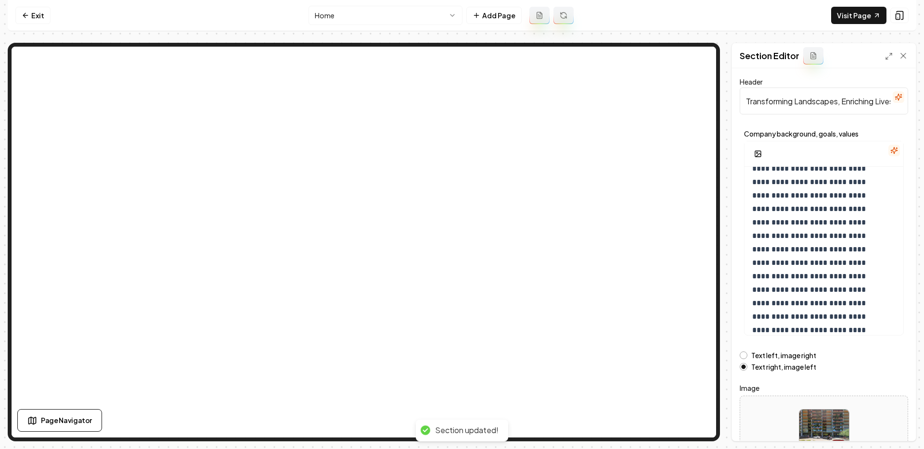
scroll to position [49, 0]
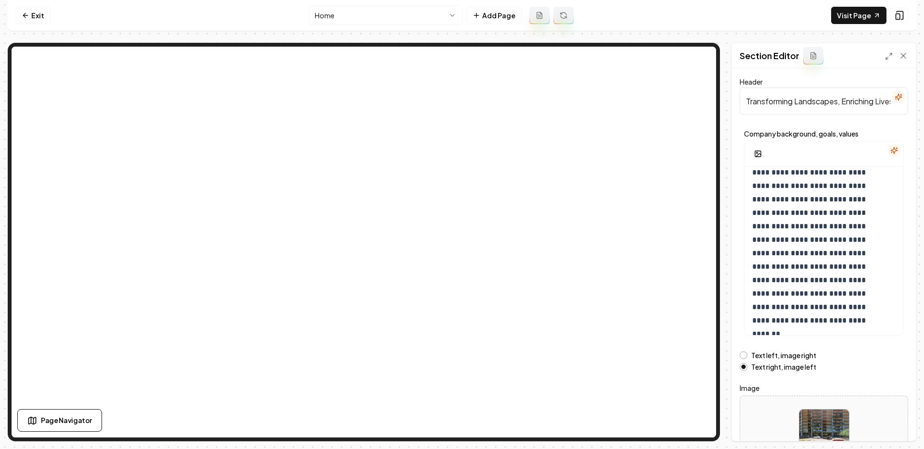
click at [820, 408] on div at bounding box center [823, 435] width 167 height 66
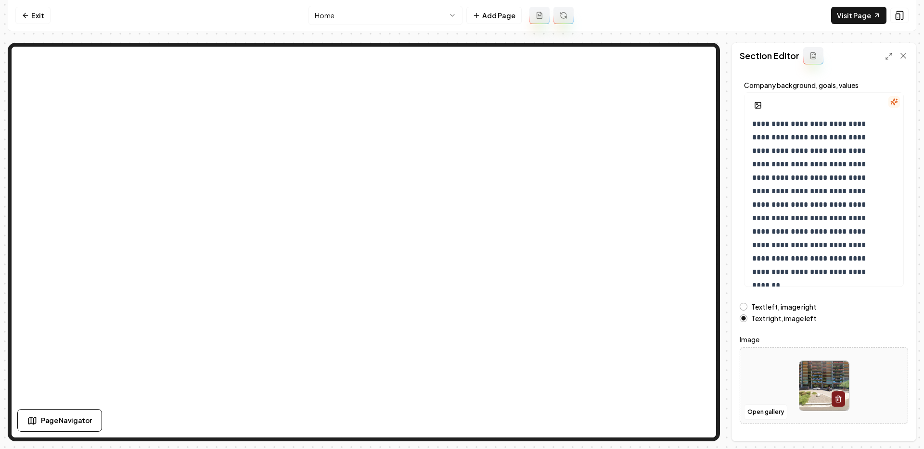
scroll to position [70, 0]
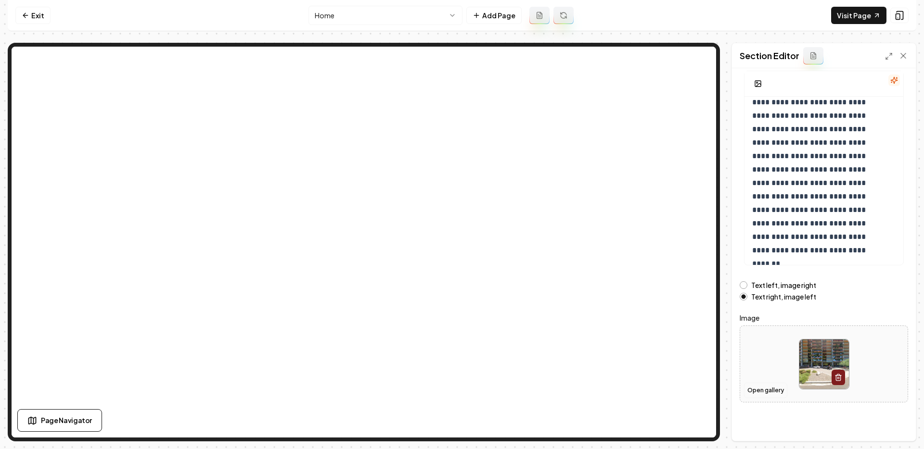
click at [773, 385] on button "Open gallery" at bounding box center [765, 390] width 43 height 15
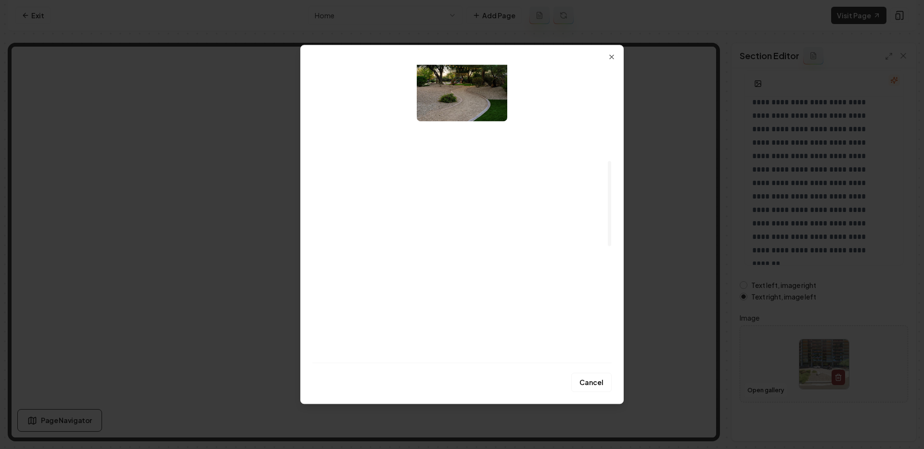
scroll to position [548, 0]
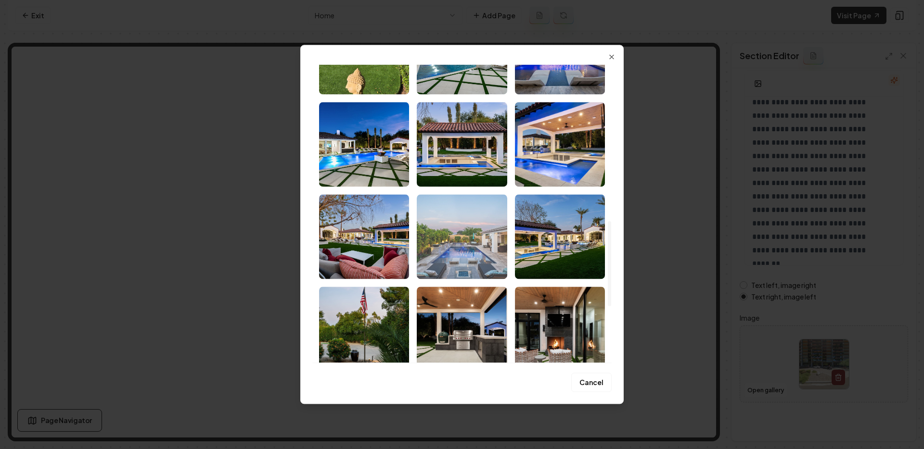
click at [464, 231] on img "Select image image_68b0e2e25c7cd75eb82c0477.jpeg" at bounding box center [462, 236] width 90 height 85
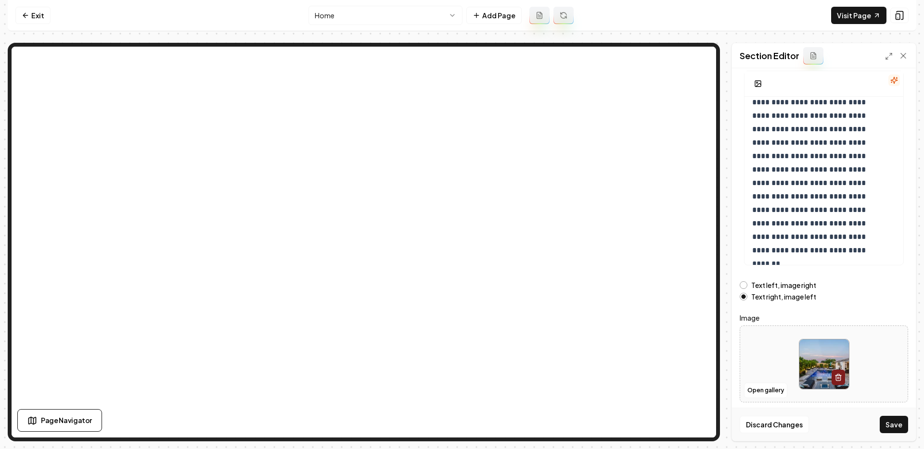
click at [889, 427] on button "Save" at bounding box center [893, 424] width 28 height 17
click at [40, 11] on link "Exit" at bounding box center [32, 15] width 35 height 17
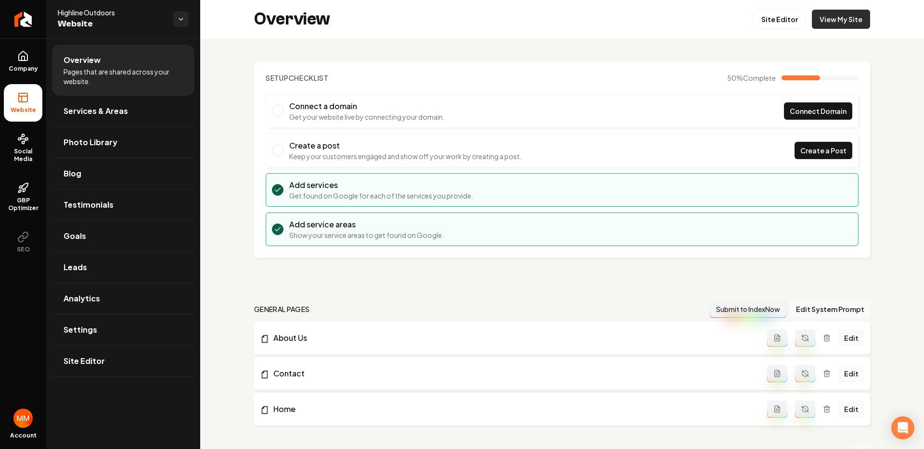
click at [826, 21] on link "View My Site" at bounding box center [841, 19] width 58 height 19
click at [763, 20] on link "Site Editor" at bounding box center [779, 19] width 53 height 19
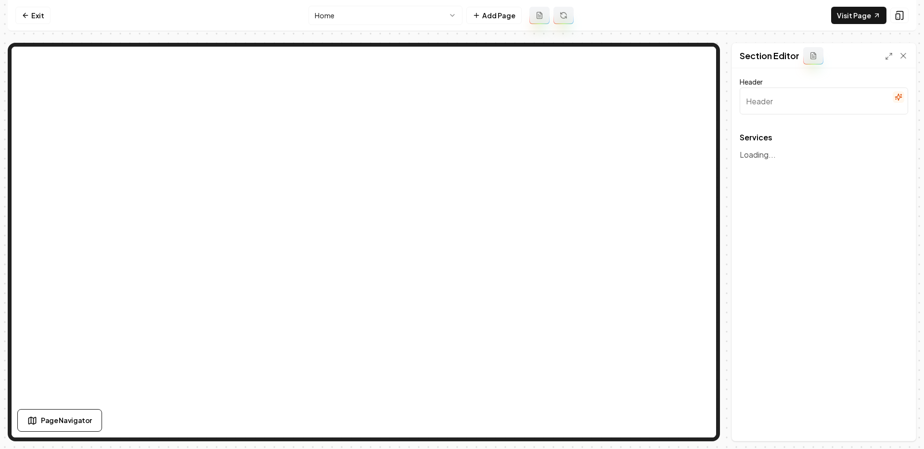
type input "Our Expert Landscaping Services"
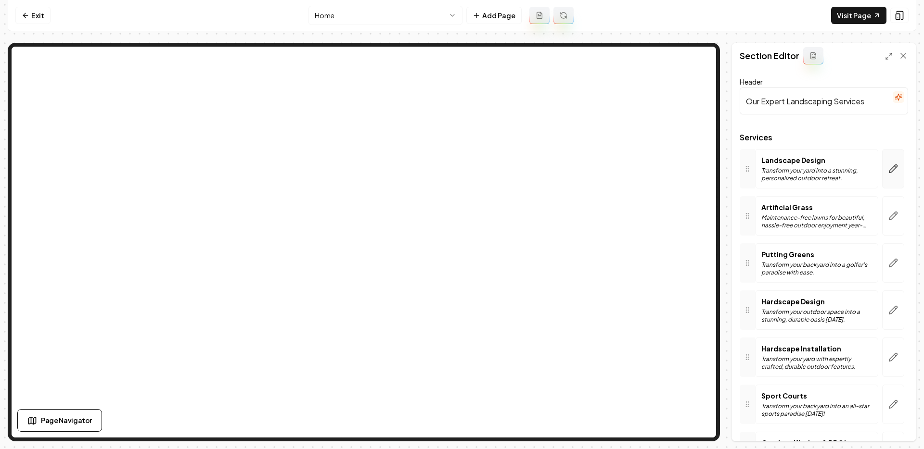
click at [888, 167] on icon "button" at bounding box center [893, 169] width 10 height 10
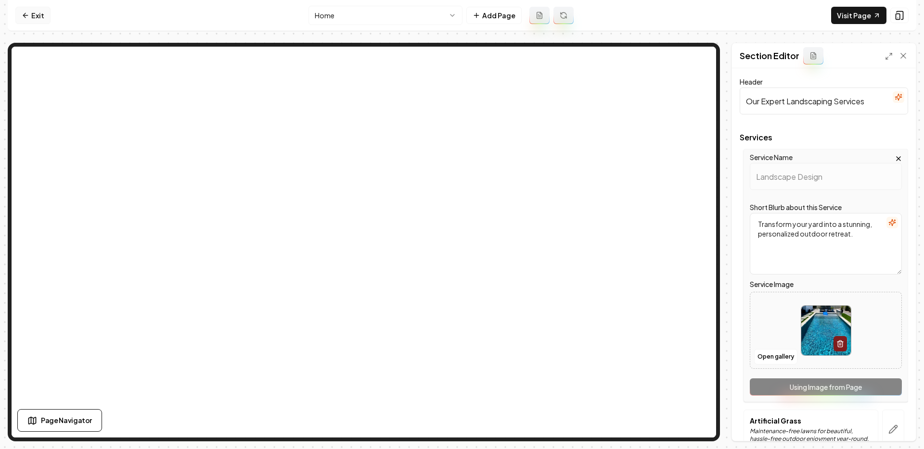
click at [31, 17] on link "Exit" at bounding box center [32, 15] width 35 height 17
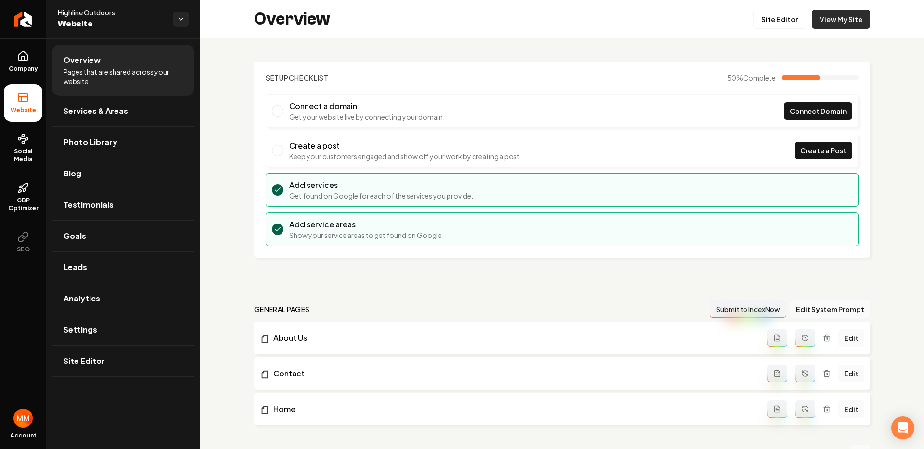
click at [846, 13] on link "View My Site" at bounding box center [841, 19] width 58 height 19
